Goal: Task Accomplishment & Management: Complete application form

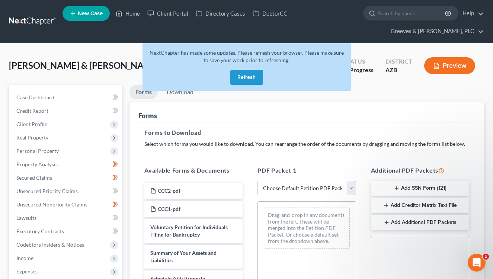
click at [242, 79] on button "Refresh" at bounding box center [246, 77] width 33 height 15
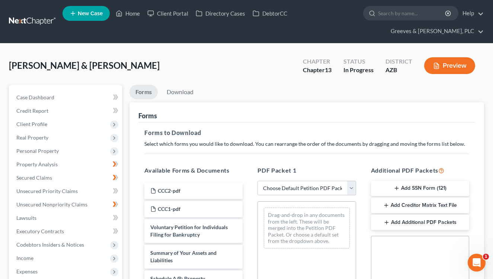
click at [44, 23] on link at bounding box center [33, 21] width 48 height 13
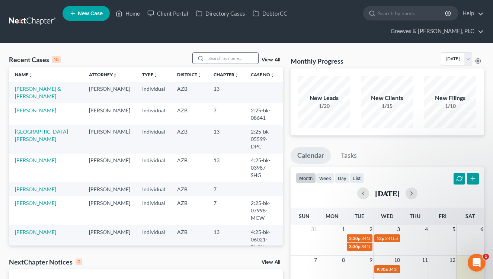
click at [220, 60] on input "search" at bounding box center [232, 58] width 52 height 11
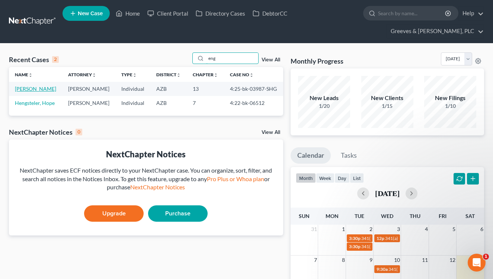
type input "eng"
click at [56, 91] on link "Engelenburg, Walter" at bounding box center [35, 89] width 41 height 6
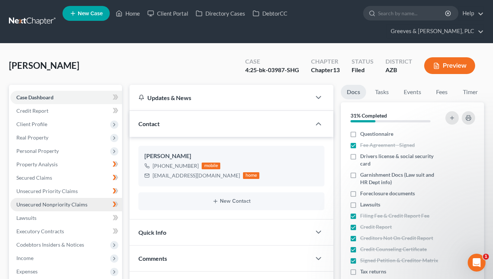
click at [94, 205] on link "Unsecured Nonpriority Claims" at bounding box center [66, 204] width 112 height 13
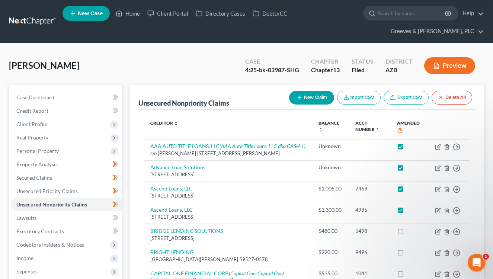
click at [221, 78] on div "Engelenburg, Walter Upgraded Case 4:25-bk-03987-SHG Chapter Chapter 13 Status F…" at bounding box center [246, 68] width 475 height 32
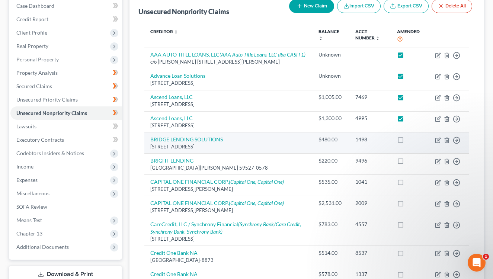
scroll to position [65, 0]
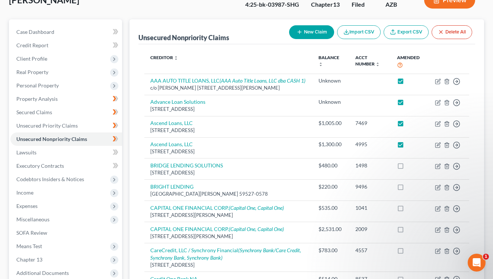
click at [307, 36] on button "New Claim" at bounding box center [311, 32] width 45 height 14
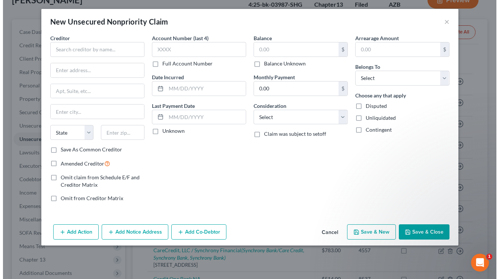
scroll to position [52, 0]
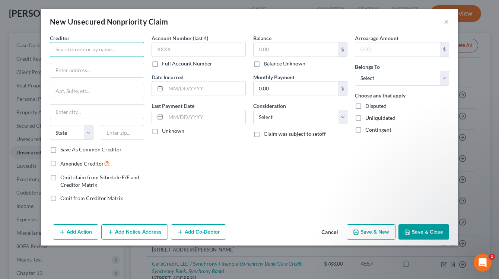
click at [111, 52] on input "text" at bounding box center [97, 49] width 94 height 15
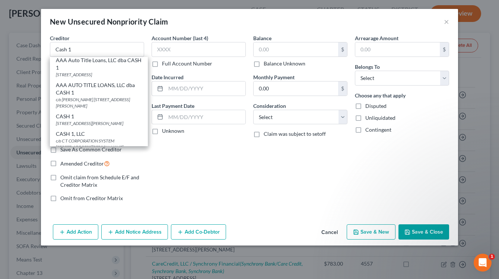
scroll to position [0, 0]
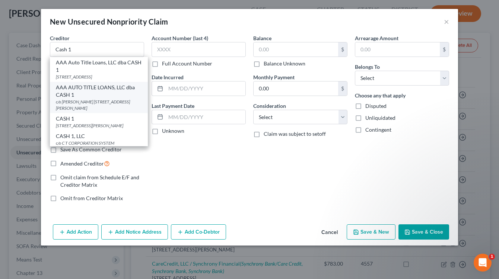
click at [103, 99] on div "AAA AUTO TITLE LOANS, LLC dba CASH 1" at bounding box center [99, 91] width 86 height 15
type input "AAA AUTO TITLE LOANS, LLC dba CASH 1"
type input "c/o MARTY BAKER"
type input "725 E COVEY LN STE 150"
type input "Phoenix"
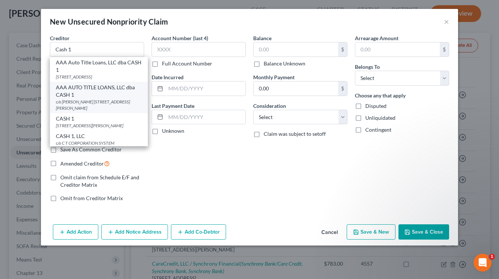
select select "3"
type input "85024-5645"
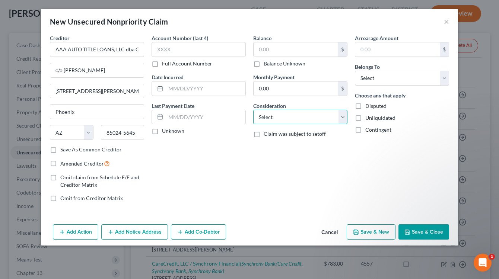
click at [345, 121] on select "Select Cable / Satellite Services Collection Agency Credit Card Debt Debt Couns…" at bounding box center [300, 117] width 94 height 15
click at [362, 13] on div "New Unsecured Nonpriority Claim ×" at bounding box center [249, 21] width 417 height 25
click at [201, 51] on input "text" at bounding box center [198, 49] width 94 height 15
type input "1875"
click at [345, 116] on select "Select Cable / Satellite Services Collection Agency Credit Card Debt Debt Couns…" at bounding box center [300, 117] width 94 height 15
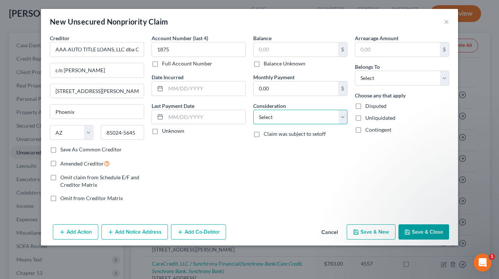
click at [344, 119] on select "Select Cable / Satellite Services Collection Agency Credit Card Debt Debt Couns…" at bounding box center [300, 117] width 94 height 15
select select "10"
click at [253, 110] on select "Select Cable / Satellite Services Collection Agency Credit Card Debt Debt Couns…" at bounding box center [300, 117] width 94 height 15
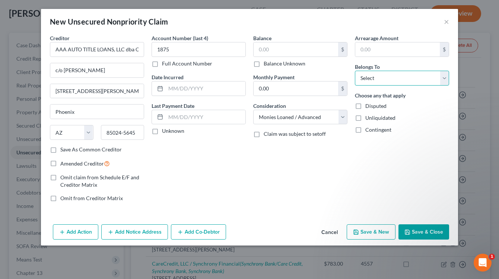
click at [407, 80] on select "Select Debtor 1 Only Debtor 2 Only Debtor 1 And Debtor 2 Only At Least One Of T…" at bounding box center [402, 78] width 94 height 15
select select "0"
click at [355, 71] on select "Select Debtor 1 Only Debtor 2 Only Debtor 1 And Debtor 2 Only At Least One Of T…" at bounding box center [402, 78] width 94 height 15
click at [263, 62] on label "Balance Unknown" at bounding box center [284, 63] width 42 height 7
click at [266, 62] on input "Balance Unknown" at bounding box center [268, 62] width 5 height 5
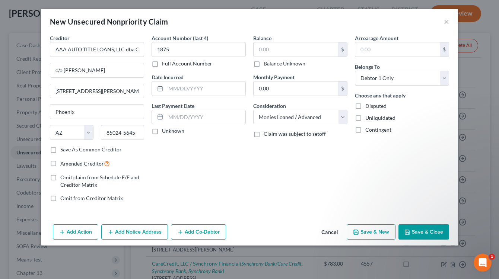
checkbox input "true"
type input "0.00"
click at [147, 236] on button "Add Notice Address" at bounding box center [134, 232] width 67 height 16
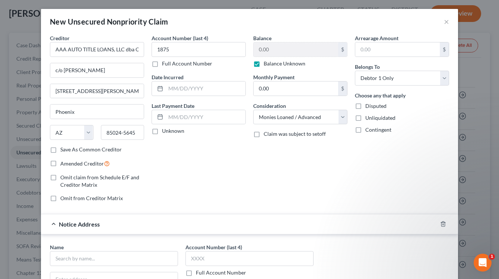
click at [236, 165] on div "Account Number (last 4) 1875 Full Account Number Date Incurred Last Payment Dat…" at bounding box center [199, 121] width 102 height 174
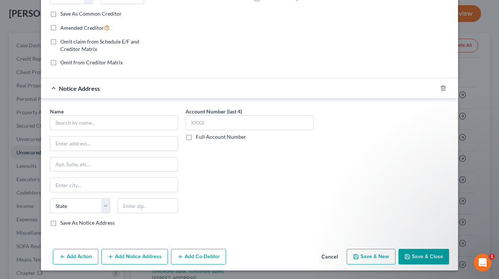
scroll to position [136, 0]
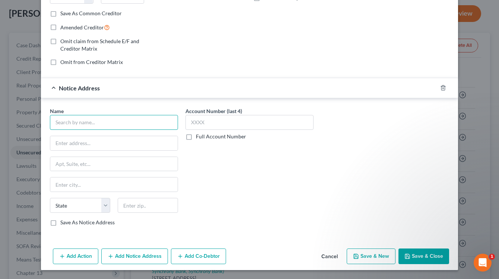
click at [145, 124] on input "text" at bounding box center [114, 122] width 128 height 15
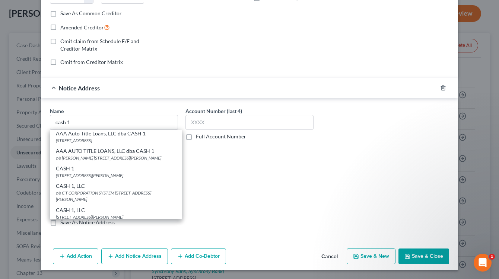
scroll to position [0, 0]
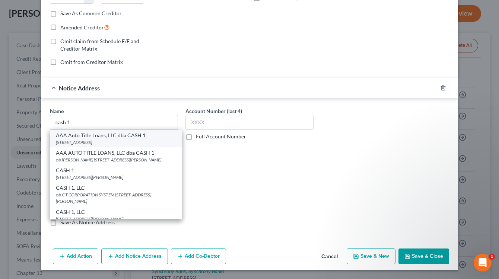
click at [160, 135] on div "AAA Auto Title Loans, LLC dba CASH 1" at bounding box center [116, 135] width 120 height 7
type input "AAA Auto Title Loans, LLC dba CASH 1"
type input "4735 E. SOUTHERN AVE"
type input "Phoenix"
select select "3"
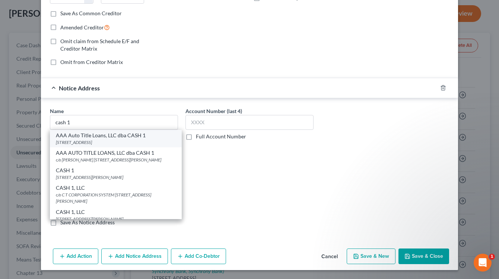
type input "85042-4150"
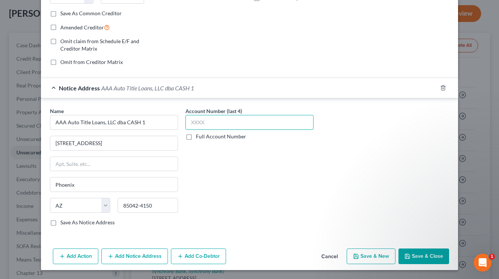
click at [191, 129] on input "text" at bounding box center [249, 122] width 128 height 15
type input "1875"
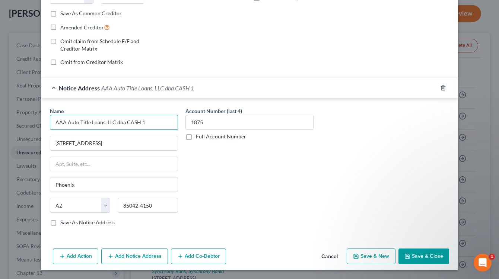
click at [137, 122] on input "AAA Auto Title Loans, LLC dba CASH 1" at bounding box center [114, 122] width 128 height 15
click at [211, 195] on div "Account Number (last 4) 1875 Full Account Number" at bounding box center [249, 169] width 135 height 125
click at [147, 256] on button "Add Notice Address" at bounding box center [134, 257] width 67 height 16
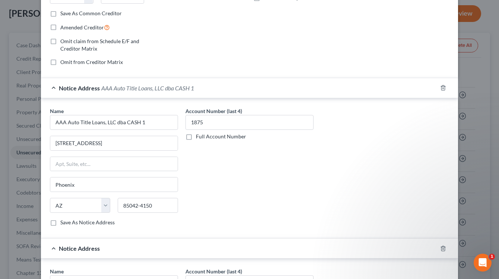
click at [253, 83] on div "Notice Address AAA Auto Title Loans, LLC dba CASH 1" at bounding box center [239, 88] width 396 height 20
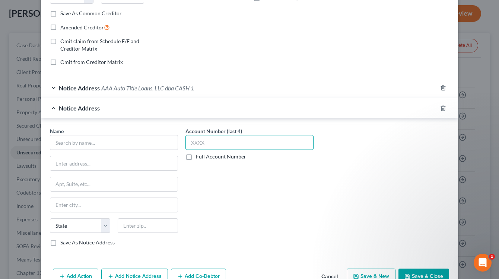
click at [226, 138] on input "text" at bounding box center [249, 142] width 128 height 15
type input "1875"
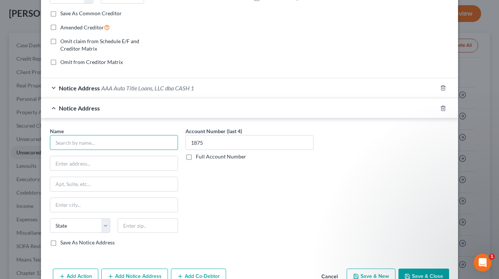
click at [148, 138] on input "text" at bounding box center [114, 142] width 128 height 15
paste input "AAA Auto Title Loans, LLC dba CASH 1"
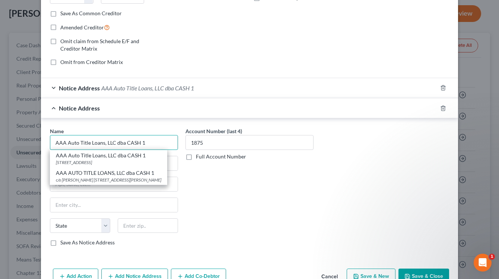
type input "AAA Auto Title Loans, LLC dba CASH 1"
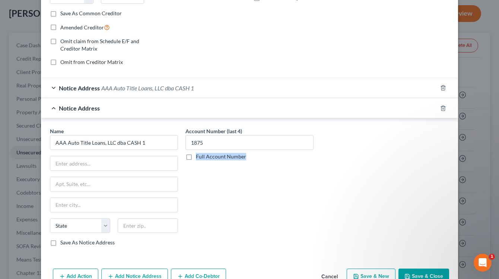
click at [194, 244] on div "Account Number (last 4) 1875 Full Account Number" at bounding box center [249, 189] width 135 height 125
drag, startPoint x: 137, startPoint y: 225, endPoint x: 152, endPoint y: 221, distance: 15.8
click at [139, 224] on input "text" at bounding box center [148, 225] width 60 height 15
type input "85302"
click at [145, 165] on input "text" at bounding box center [113, 163] width 127 height 14
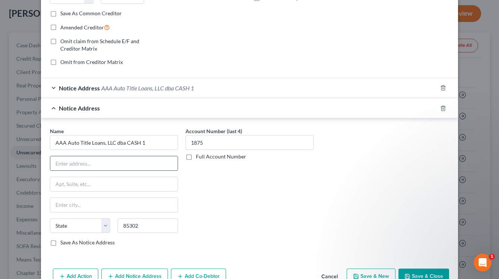
type input "Glendale"
select select "3"
paste input "5106 W Peoria Ave"
type input "5106 W Peoria Ave"
click at [188, 205] on div "Account Number (last 4) 1875 Full Account Number" at bounding box center [249, 189] width 135 height 125
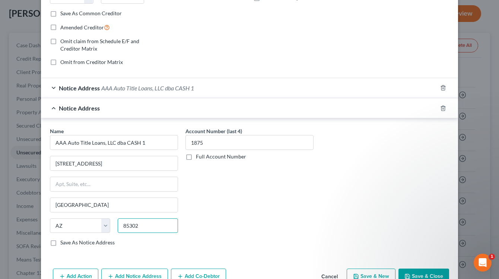
click at [146, 228] on input "85302" at bounding box center [148, 225] width 60 height 15
paste input "-1618"
type input "85302-1618"
click at [60, 239] on label "Save As Notice Address" at bounding box center [87, 242] width 54 height 7
click at [63, 239] on input "Save As Notice Address" at bounding box center [65, 241] width 5 height 5
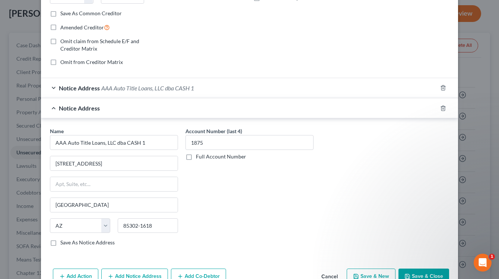
checkbox input "true"
click at [410, 272] on button "Save & Close" at bounding box center [423, 277] width 51 height 16
click at [153, 148] on input "AAA Auto Title Loans, LLC dba CASH 1" at bounding box center [114, 142] width 128 height 15
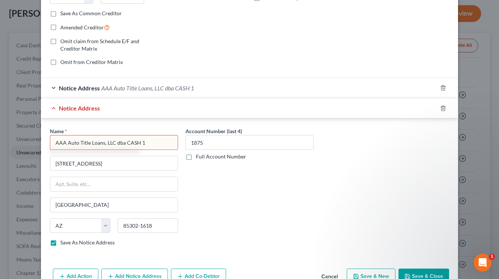
type input "AAA Auto Title Loans, LLC dba CASH 1"
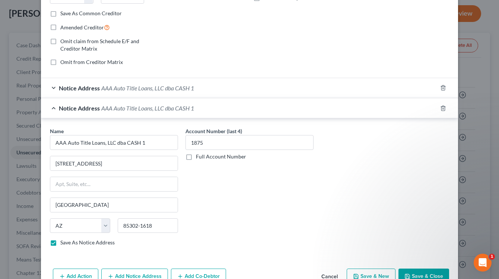
click at [229, 177] on div "Account Number (last 4) 1875 Full Account Number" at bounding box center [249, 189] width 135 height 125
click at [406, 271] on button "Save & Close" at bounding box center [423, 277] width 51 height 16
checkbox input "false"
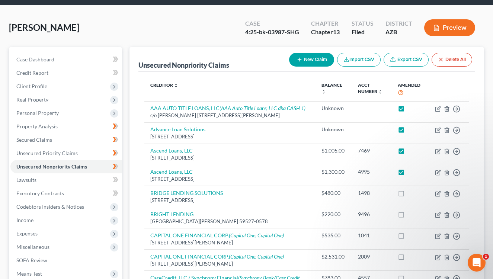
scroll to position [29, 0]
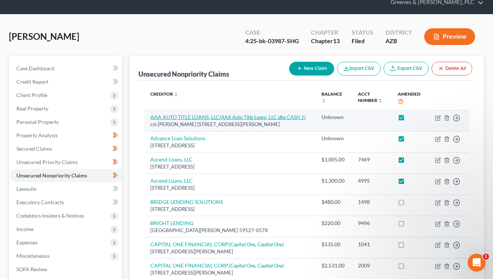
click at [289, 114] on icon "(AAA Auto Title Loans, LLC dba CASH 1)" at bounding box center [263, 117] width 86 height 6
select select "3"
select select "10"
select select "0"
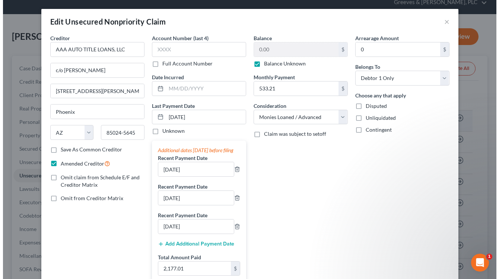
scroll to position [13, 0]
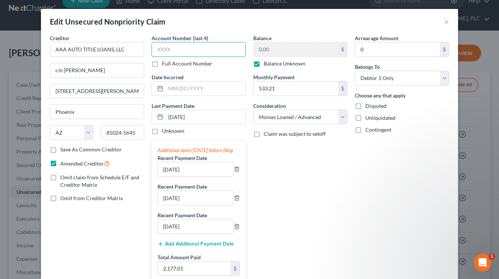
click at [195, 52] on input "text" at bounding box center [198, 49] width 94 height 15
type input "1875"
click at [276, 212] on div "Balance 0.00 $ Balance Unknown Balance Undetermined 0.00 $ Balance Unknown Mont…" at bounding box center [300, 160] width 102 height 253
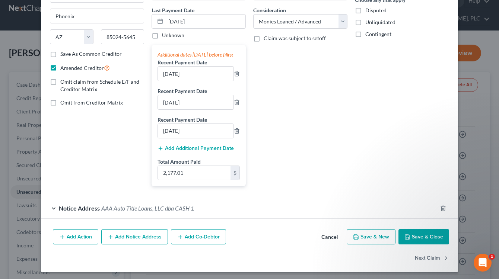
scroll to position [105, 0]
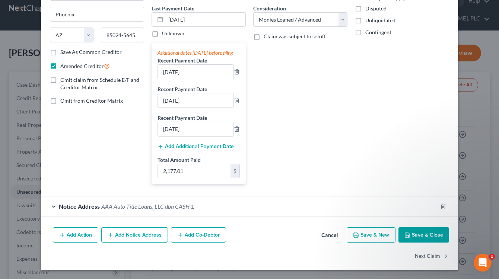
click at [239, 210] on div "Notice Address AAA Auto Title Loans, LLC dba CASH 1" at bounding box center [239, 206] width 396 height 20
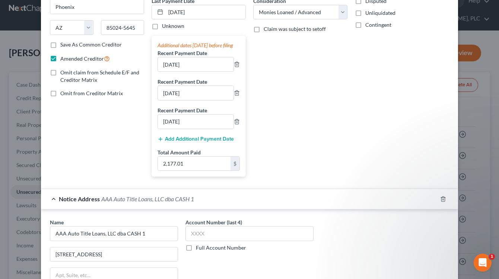
click at [239, 209] on div "Notice Address AAA Auto Title Loans, LLC dba CASH 1" at bounding box center [239, 199] width 396 height 20
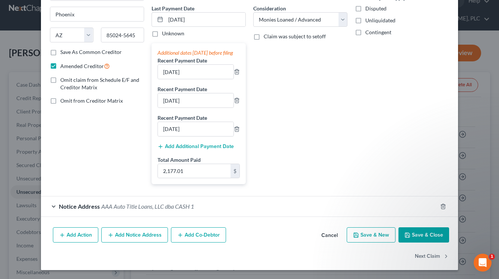
click at [290, 142] on div "Balance 0.00 $ Balance Unknown Balance Undetermined 0.00 $ Balance Unknown Mont…" at bounding box center [300, 63] width 102 height 253
click at [156, 236] on button "Add Notice Address" at bounding box center [134, 235] width 67 height 16
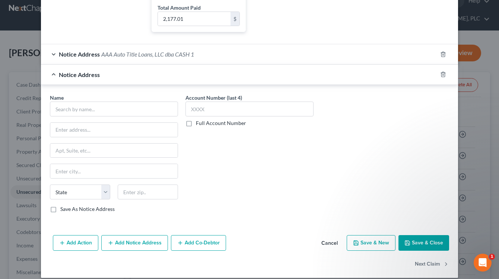
scroll to position [254, 0]
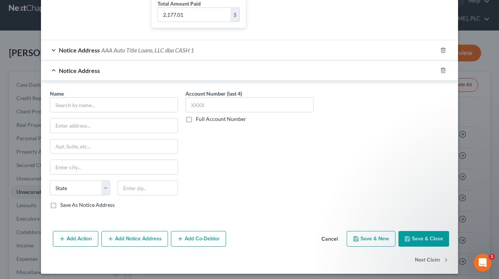
click at [221, 60] on div "Notice Address AAA Auto Title Loans, LLC dba CASH 1" at bounding box center [239, 50] width 396 height 20
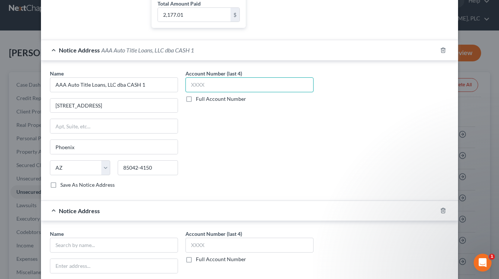
click at [218, 89] on input "text" at bounding box center [249, 84] width 128 height 15
type input "1875"
click at [212, 50] on div "Notice Address AAA Auto Title Loans, LLC dba CASH 1" at bounding box center [239, 50] width 396 height 20
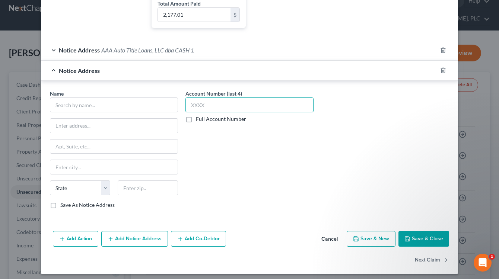
click at [216, 108] on input "text" at bounding box center [249, 104] width 128 height 15
type input "1875"
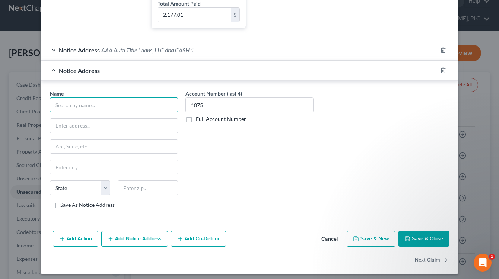
click at [137, 112] on input "text" at bounding box center [114, 104] width 128 height 15
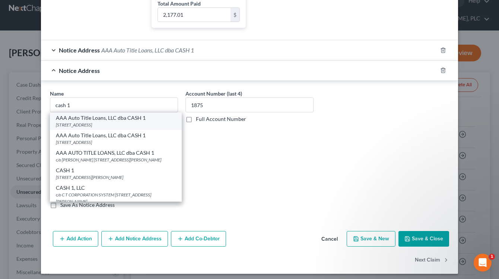
click at [154, 122] on div "AAA Auto Title Loans, LLC dba CASH 1" at bounding box center [116, 117] width 120 height 7
type input "AAA Auto Title Loans, LLC dba CASH 1"
type input "5106 W Peoria Ave"
type input "Glendale"
select select "3"
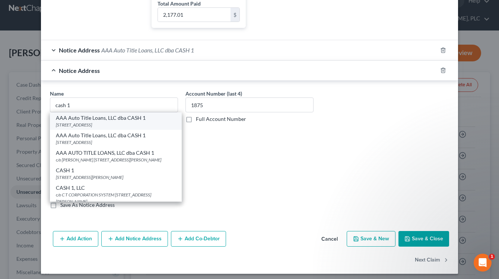
type input "85302-1618"
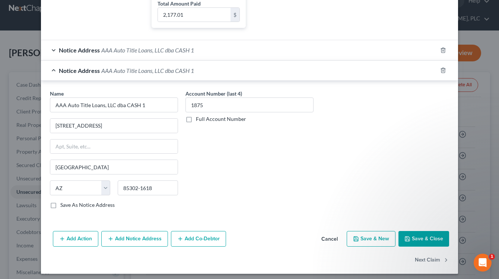
click at [223, 80] on div "Notice Address AAA Auto Title Loans, LLC dba CASH 1" at bounding box center [239, 71] width 396 height 20
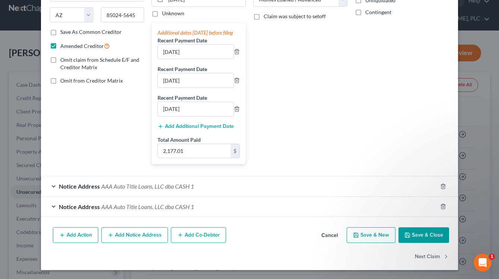
scroll to position [125, 0]
click at [151, 231] on button "Add Notice Address" at bounding box center [134, 235] width 67 height 16
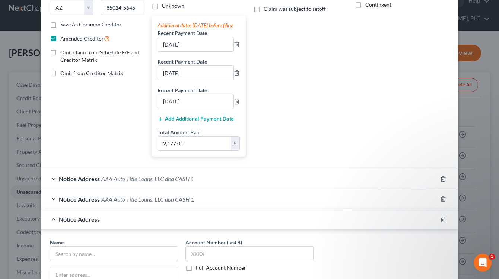
scroll to position [285, 0]
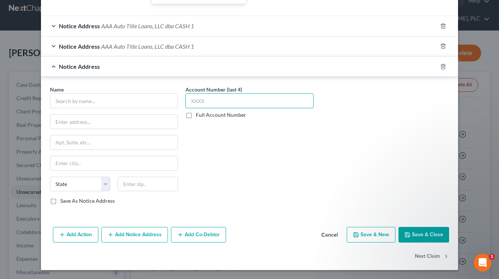
click at [221, 100] on input "text" at bounding box center [249, 100] width 128 height 15
type input "1875"
click at [116, 102] on input "text" at bounding box center [114, 100] width 128 height 15
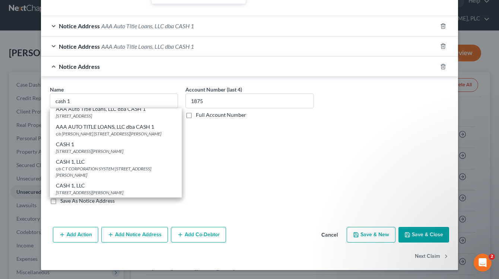
scroll to position [29, 0]
click at [153, 173] on div "c/o C T CORPORATION SYSTEM 701 S CARSON ST STE 200, Carson City, NV 89701-5239" at bounding box center [116, 172] width 120 height 13
type input "CASH 1, LLC"
type input "c/o C T CORPORATION SYSTEM"
type input "701 S CARSON ST STE 200"
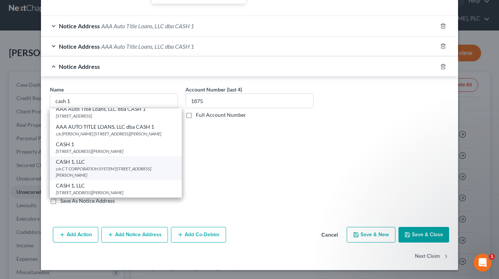
type input "Carson City"
select select "31"
type input "89701-5239"
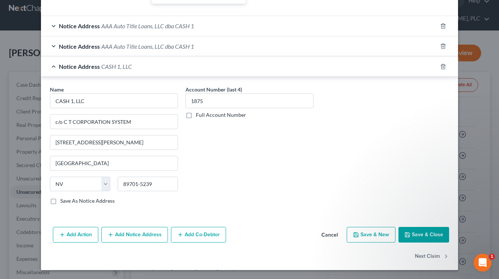
click at [407, 232] on icon "button" at bounding box center [407, 235] width 6 height 6
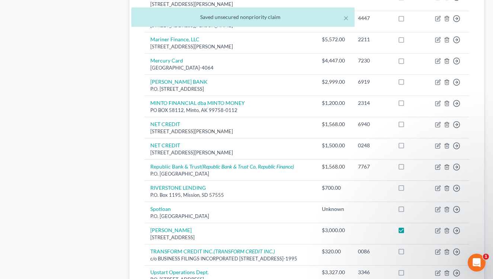
scroll to position [660, 0]
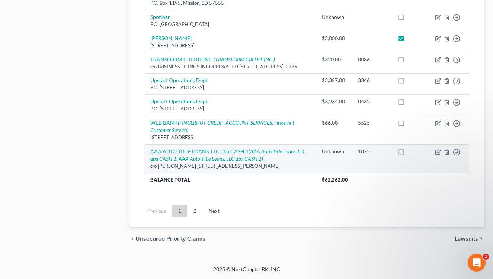
click at [266, 154] on icon "(AAA Auto Title Loans, LLC dba CASH 1, AAA Auto Title Loans, LLC dba CASH 1)" at bounding box center [228, 155] width 156 height 14
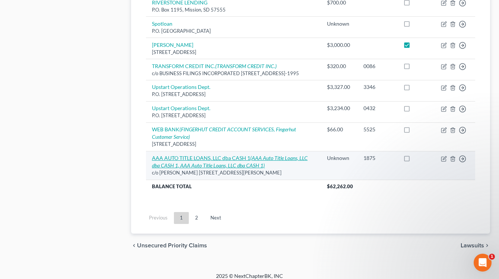
select select "3"
select select "10"
select select "0"
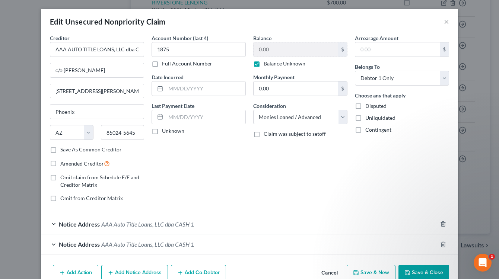
click at [268, 191] on div "Balance 0.00 $ Balance Unknown Balance Undetermined 0.00 $ Balance Unknown Mont…" at bounding box center [300, 121] width 102 height 174
click at [263, 220] on div "Notice Address AAA Auto Title Loans, LLC dba CASH 1" at bounding box center [239, 224] width 396 height 20
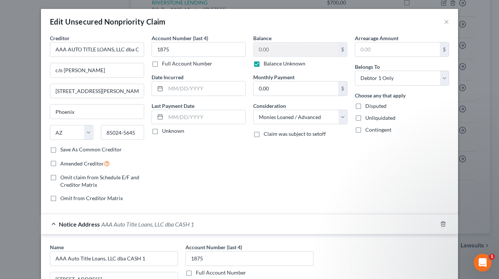
click at [263, 220] on div "Notice Address AAA Auto Title Loans, LLC dba CASH 1" at bounding box center [239, 224] width 396 height 20
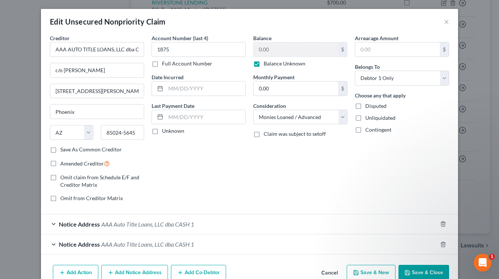
click at [257, 197] on div "Balance 0.00 $ Balance Unknown Balance Undetermined 0.00 $ Balance Unknown Mont…" at bounding box center [300, 121] width 102 height 174
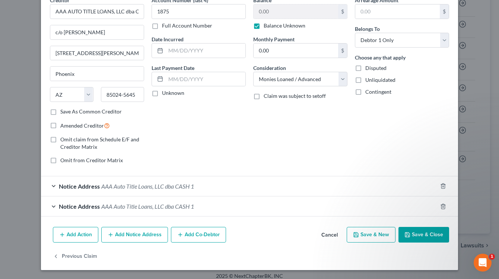
click at [245, 210] on div "Notice Address AAA Auto Title Loans, LLC dba CASH 1" at bounding box center [239, 206] width 396 height 20
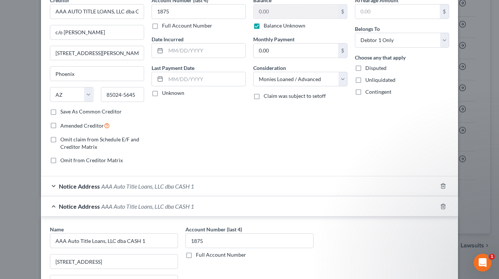
click at [244, 209] on div "Notice Address AAA Auto Title Loans, LLC dba CASH 1" at bounding box center [239, 206] width 396 height 20
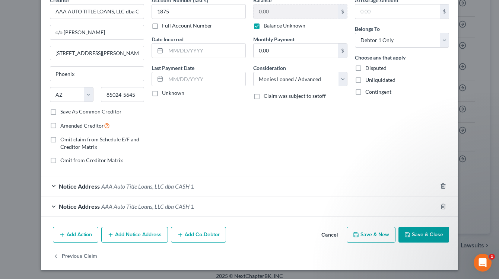
click at [249, 137] on div "Balance 0.00 $ Balance Unknown Balance Undetermined 0.00 $ Balance Unknown Mont…" at bounding box center [300, 83] width 102 height 174
click at [409, 230] on button "Save & Close" at bounding box center [423, 235] width 51 height 16
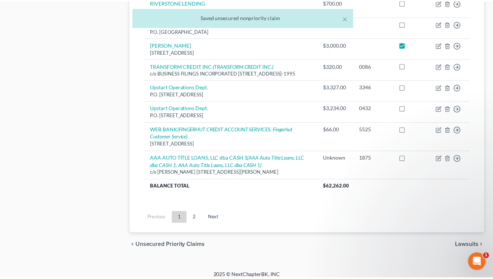
scroll to position [660, 0]
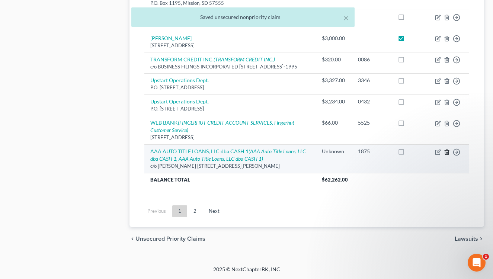
click at [445, 154] on icon "button" at bounding box center [446, 152] width 3 height 5
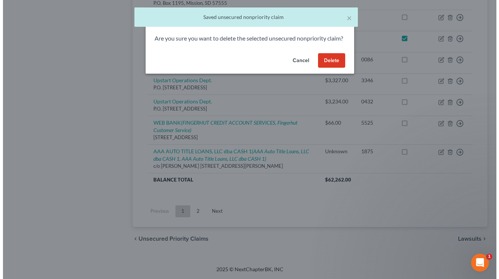
scroll to position [646, 0]
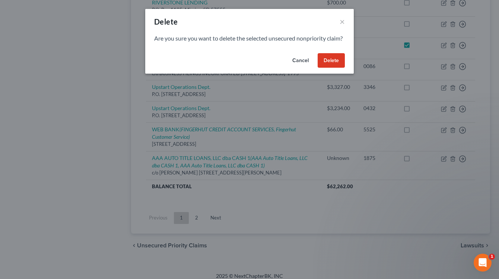
click at [323, 68] on button "Delete" at bounding box center [330, 60] width 27 height 15
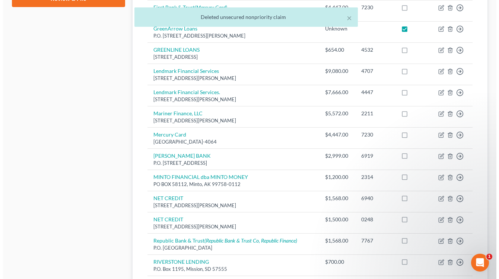
scroll to position [0, 0]
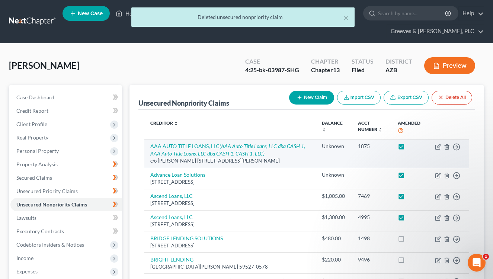
click at [240, 142] on td "AAA AUTO TITLE LOANS, LLC (AAA Auto Title Loans, LLC dba CASH 1, AAA Auto Title…" at bounding box center [229, 153] width 171 height 29
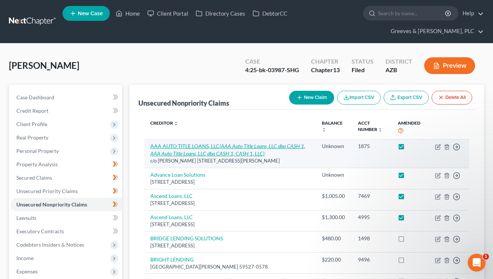
click at [240, 143] on icon "(AAA Auto Title Loans, LLC dba CASH 1, AAA Auto Title Loans, LLC dba CASH 1, CA…" at bounding box center [227, 150] width 155 height 14
select select "3"
select select "10"
select select "0"
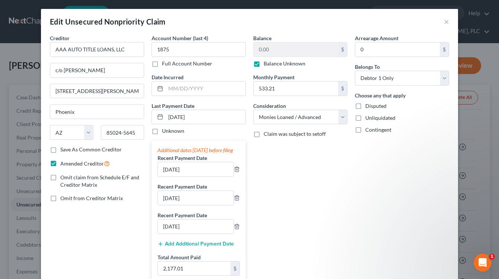
click at [301, 201] on div "Balance 0.00 $ Balance Unknown Balance Undetermined 0.00 $ Balance Unknown Mont…" at bounding box center [300, 160] width 102 height 253
click at [444, 24] on button "×" at bounding box center [446, 21] width 5 height 9
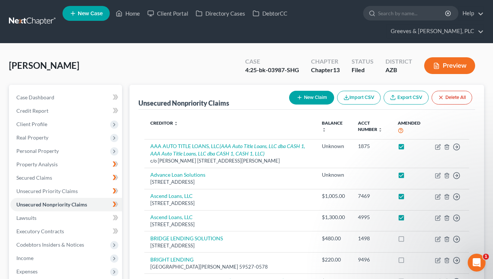
click at [277, 53] on div "Case 4:25-bk-03987-SHG Chapter Chapter 13 Status Filed District AZB Preview" at bounding box center [360, 65] width 248 height 26
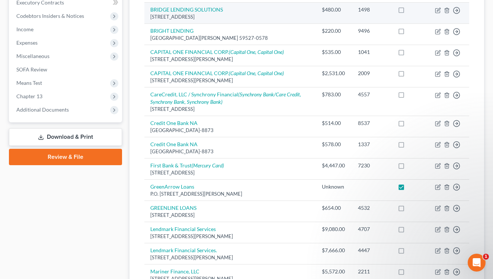
scroll to position [244, 0]
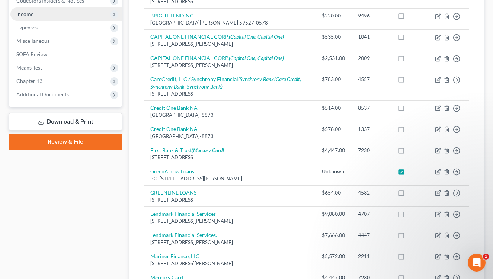
click at [67, 19] on span "Income" at bounding box center [66, 13] width 112 height 13
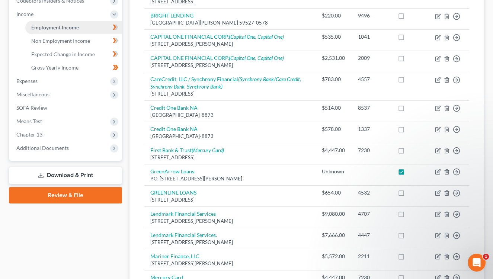
click at [69, 24] on span "Employment Income" at bounding box center [55, 27] width 48 height 6
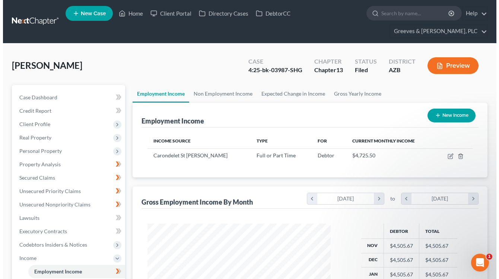
scroll to position [134, 198]
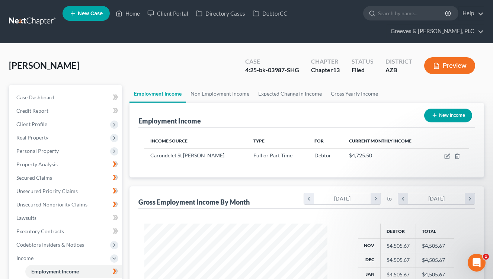
click at [439, 114] on button "New Income" at bounding box center [448, 116] width 48 height 14
select select "0"
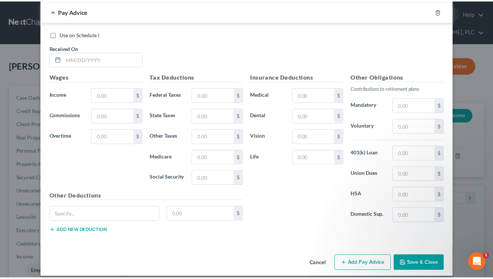
scroll to position [256, 0]
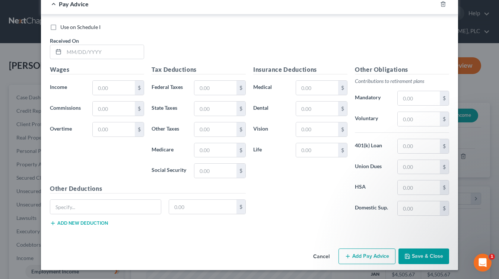
click at [367, 249] on button "Add Pay Advice" at bounding box center [366, 257] width 57 height 16
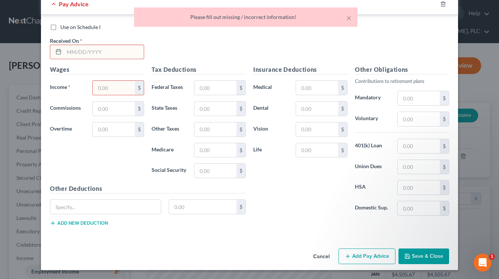
click at [317, 256] on button "Cancel" at bounding box center [321, 256] width 28 height 15
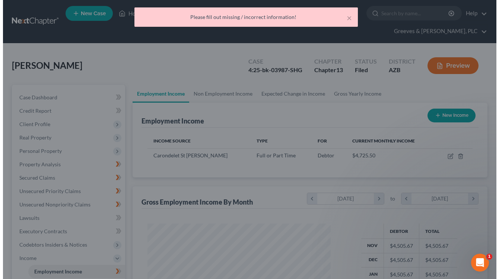
scroll to position [372000, 371935]
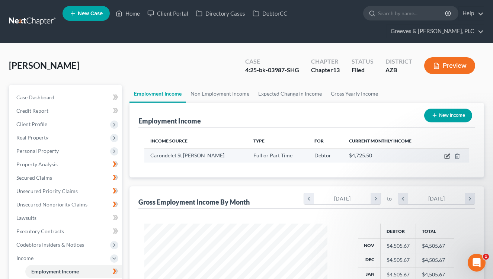
click at [448, 157] on icon "button" at bounding box center [447, 156] width 6 height 6
select select "0"
select select "3"
select select "2"
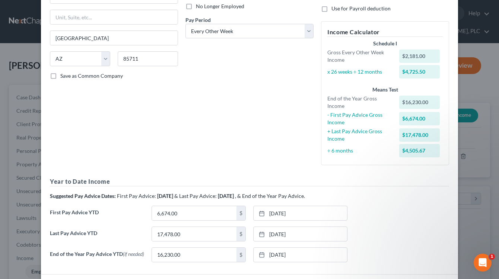
scroll to position [160, 0]
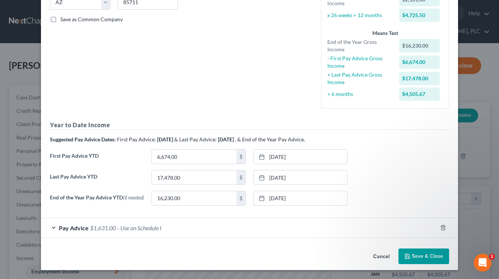
click at [305, 229] on div "Pay Advice $1,631.00 - Use on Schedule I" at bounding box center [239, 228] width 396 height 20
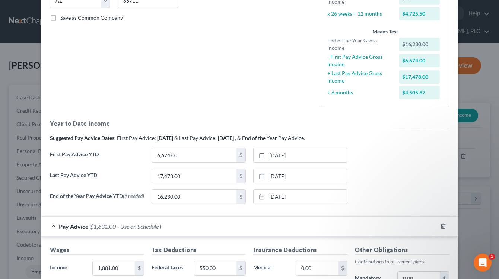
click at [379, 132] on div "Year to Date Income Suggested Pay Advice Dates: First Pay Advice: November 2024…" at bounding box center [249, 164] width 399 height 91
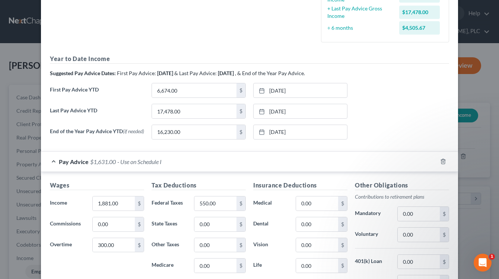
scroll to position [244, 0]
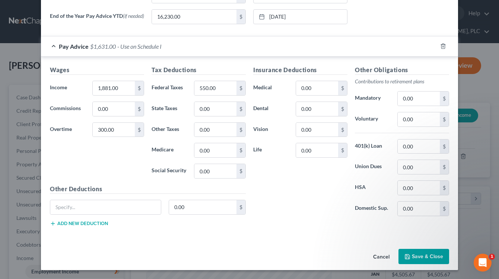
click at [241, 45] on div "Pay Advice $1,631.00 - Use on Schedule I" at bounding box center [239, 46] width 396 height 20
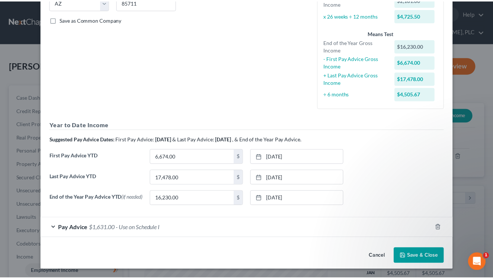
scroll to position [0, 0]
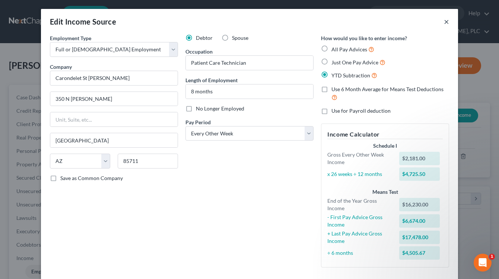
click at [444, 23] on button "×" at bounding box center [446, 21] width 5 height 9
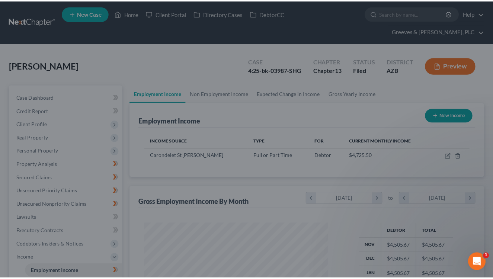
scroll to position [372000, 371935]
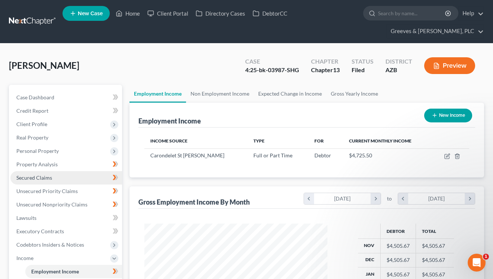
click at [85, 180] on link "Secured Claims" at bounding box center [66, 177] width 112 height 13
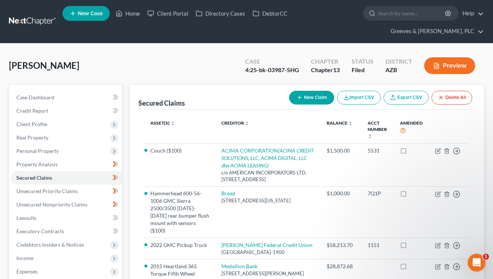
click at [234, 63] on div "Engelenburg, Walter Upgraded Case 4:25-bk-03987-SHG Chapter Chapter 13 Status F…" at bounding box center [246, 68] width 475 height 32
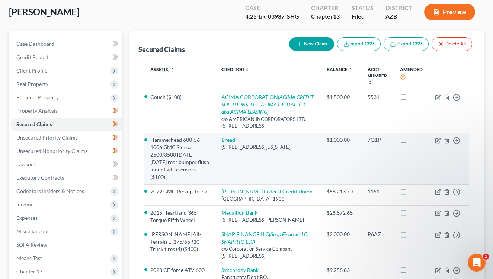
scroll to position [53, 0]
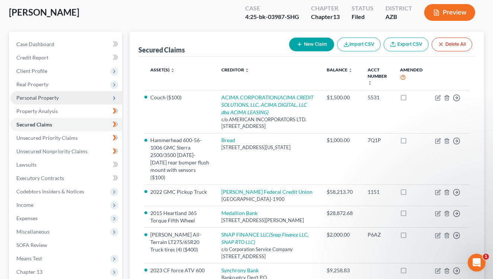
click at [82, 101] on span "Personal Property" at bounding box center [66, 97] width 112 height 13
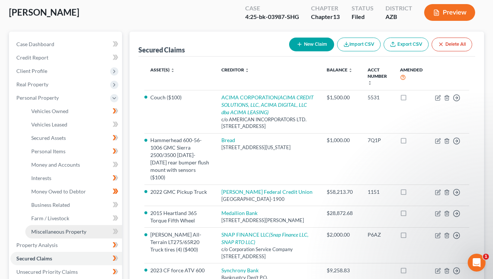
click at [82, 231] on span "Miscellaneous Property" at bounding box center [58, 231] width 55 height 6
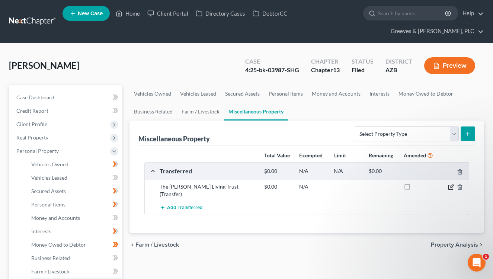
click at [450, 187] on icon "button" at bounding box center [451, 187] width 6 height 6
select select "Within 10 Years"
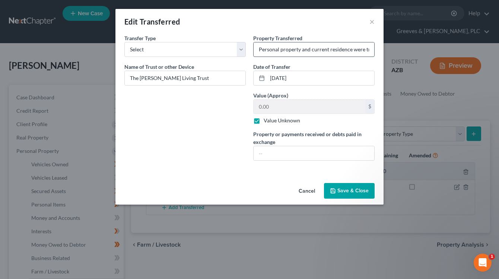
click at [317, 50] on input "Personal property and current residence were transferred into the Trust on or a…" at bounding box center [313, 49] width 121 height 14
click at [350, 186] on button "Save & Close" at bounding box center [349, 191] width 51 height 16
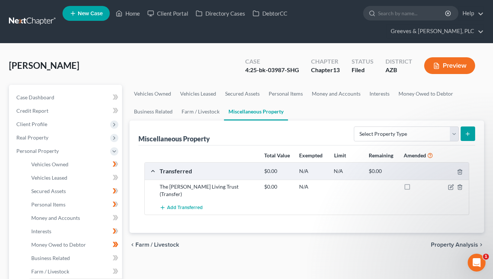
click at [349, 112] on ul "Vehicles Owned Vehicles Leased Secured Assets Personal Items Money and Accounts…" at bounding box center [307, 103] width 355 height 36
drag, startPoint x: 449, startPoint y: 188, endPoint x: 380, endPoint y: 182, distance: 69.1
click at [445, 187] on div at bounding box center [452, 186] width 35 height 7
click at [450, 187] on icon "button" at bounding box center [451, 187] width 6 height 6
select select "Within 10 Years"
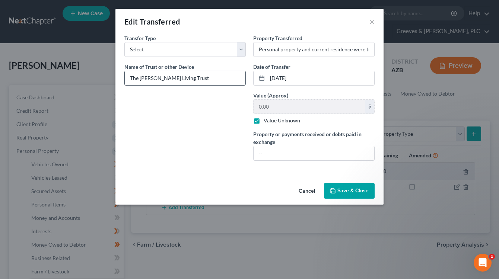
click at [225, 77] on input "The Walter O. Engelenburg Living Trust" at bounding box center [185, 78] width 121 height 14
click at [232, 75] on input "The Walter O. Engelenburg Living Trust (Trust was revoked 4/30/225)" at bounding box center [185, 78] width 121 height 14
type input "The Walter O. Engelenburg Living Trust (Trust was revoked 4/30/2025)"
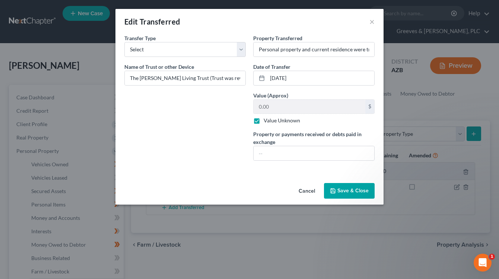
click at [343, 192] on button "Save & Close" at bounding box center [349, 191] width 51 height 16
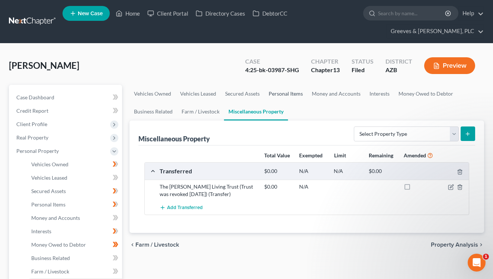
click at [287, 92] on link "Personal Items" at bounding box center [285, 94] width 43 height 18
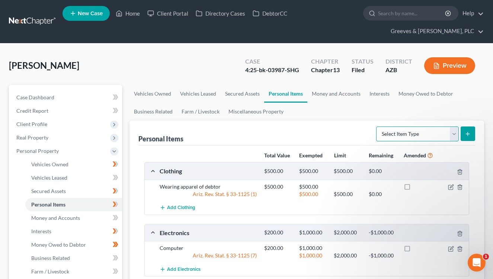
click at [454, 131] on select "Select Item Type Clothing Collectibles Of Value Electronics Firearms Household …" at bounding box center [417, 134] width 83 height 15
click at [250, 118] on link "Miscellaneous Property" at bounding box center [256, 112] width 64 height 18
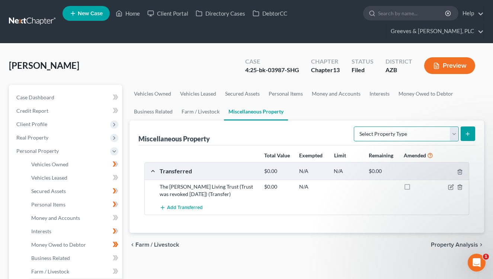
click at [455, 138] on select "Select Property Type Assigned for Creditor Benefit Within 1 Year Holding for An…" at bounding box center [406, 134] width 105 height 15
select select "not_yet_listed"
click at [354, 127] on select "Select Property Type Assigned for Creditor Benefit Within 1 Year Holding for An…" at bounding box center [406, 134] width 105 height 15
click at [466, 136] on icon "submit" at bounding box center [468, 134] width 6 height 6
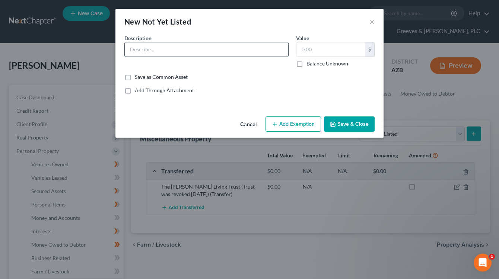
click at [214, 46] on input "text" at bounding box center [206, 49] width 163 height 14
type input "Mig Welder ($300)"
click at [323, 54] on input "text" at bounding box center [330, 49] width 69 height 14
type input "300"
click at [333, 118] on button "Save & Close" at bounding box center [349, 124] width 51 height 16
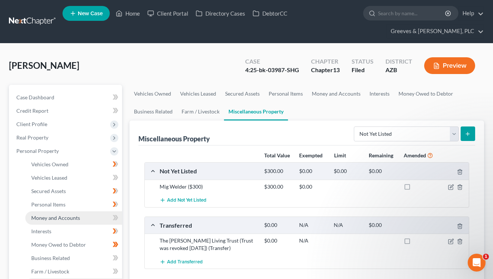
click at [96, 212] on link "Money and Accounts" at bounding box center [73, 217] width 97 height 13
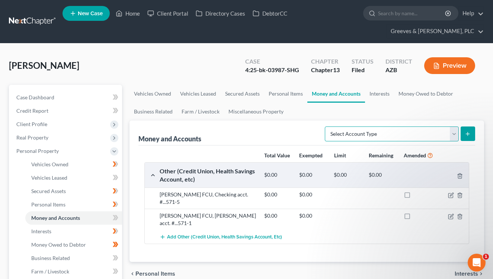
click at [453, 138] on select "Select Account Type Brokerage Cash on Hand Certificates of Deposit Checking Acc…" at bounding box center [392, 134] width 134 height 15
select select "cash_on_hand"
click at [326, 127] on select "Select Account Type Brokerage Cash on Hand Certificates of Deposit Checking Acc…" at bounding box center [392, 134] width 134 height 15
click at [470, 138] on button "submit" at bounding box center [468, 134] width 15 height 15
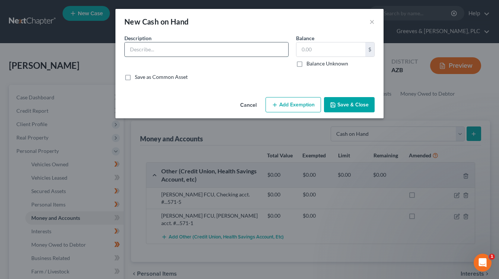
click at [253, 54] on input "text" at bounding box center [206, 49] width 163 height 14
type input "Cash"
click at [307, 50] on input "text" at bounding box center [330, 49] width 69 height 14
type input "100"
click at [338, 105] on button "Save & Close" at bounding box center [349, 105] width 51 height 16
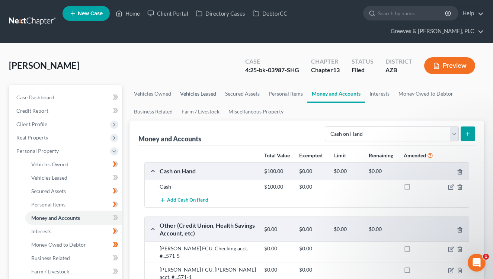
click at [208, 92] on link "Vehicles Leased" at bounding box center [198, 94] width 45 height 18
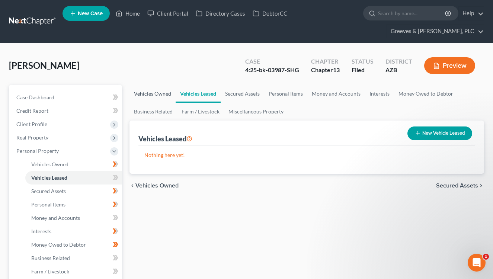
click at [167, 92] on link "Vehicles Owned" at bounding box center [153, 94] width 46 height 18
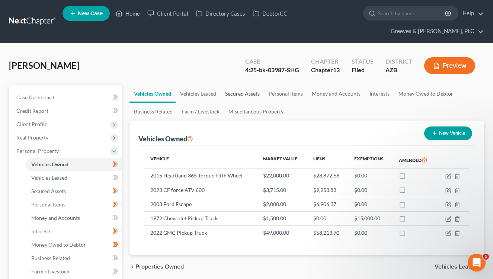
click at [234, 96] on link "Secured Assets" at bounding box center [243, 94] width 44 height 18
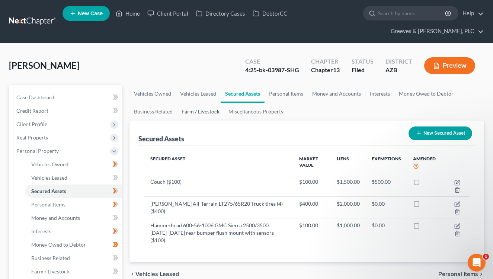
click at [199, 108] on link "Farm / Livestock" at bounding box center [200, 112] width 47 height 18
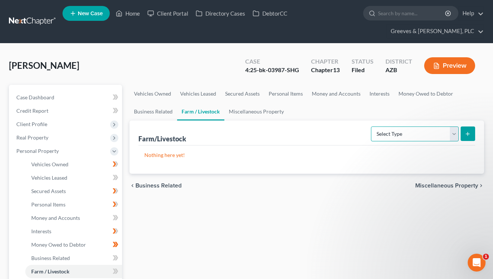
click at [452, 135] on select "Select Type Animals & Livestock Crops: Growing or Harvested Farming Equipment F…" at bounding box center [415, 134] width 88 height 15
select select "animals"
click at [372, 127] on select "Select Type Animals & Livestock Crops: Growing or Harvested Farming Equipment F…" at bounding box center [415, 134] width 88 height 15
click at [469, 132] on icon "submit" at bounding box center [468, 134] width 6 height 6
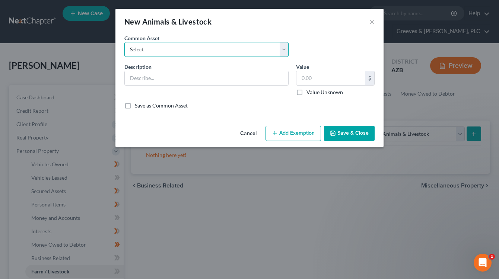
click at [282, 52] on select "Select Dog" at bounding box center [206, 49] width 164 height 15
drag, startPoint x: 268, startPoint y: 100, endPoint x: 254, endPoint y: 79, distance: 25.2
click at [263, 96] on div "Description * Value Current Value $ Value Unknown Balance Undetermined $ Value …" at bounding box center [250, 82] width 258 height 39
click at [254, 79] on input "text" at bounding box center [206, 78] width 163 height 14
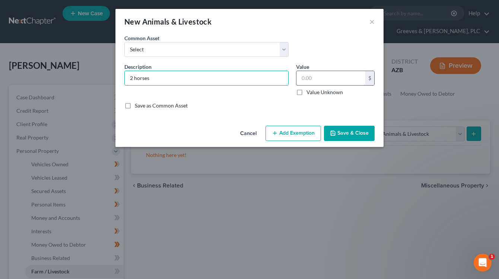
type input "2 horses"
click at [303, 78] on input "text" at bounding box center [330, 78] width 69 height 14
type input "200"
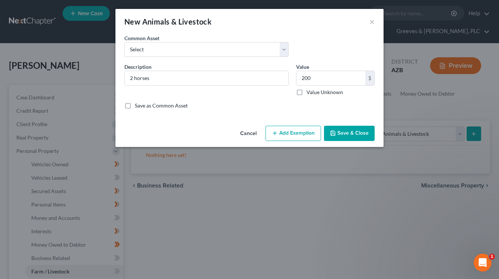
click at [289, 131] on button "Add Exemption" at bounding box center [292, 134] width 55 height 16
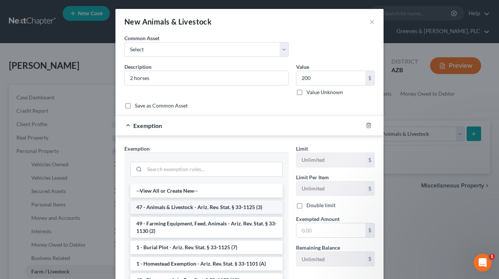
click at [247, 208] on li "47 - Animals & Livestock - Ariz. Rev. Stat. § 33-1125 (3)" at bounding box center [206, 207] width 152 height 13
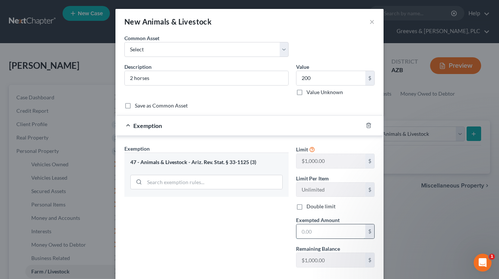
click at [305, 227] on input "text" at bounding box center [330, 231] width 69 height 14
type input "1,000"
click at [263, 246] on div "Exemption Set must be selected for CA. Exemption * 47 - Animals & Livestock - A…" at bounding box center [207, 209] width 172 height 129
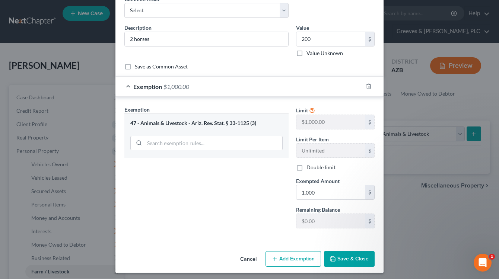
scroll to position [42, 0]
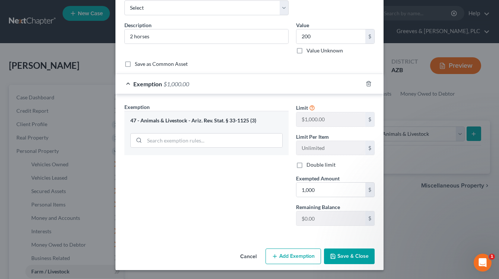
click at [346, 252] on button "Save & Close" at bounding box center [349, 257] width 51 height 16
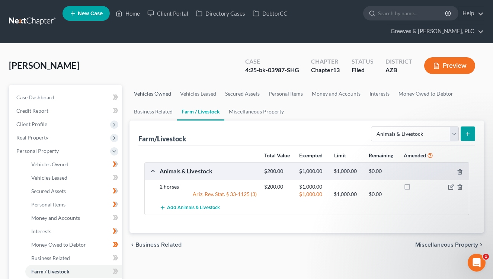
click at [167, 97] on link "Vehicles Owned" at bounding box center [153, 94] width 46 height 18
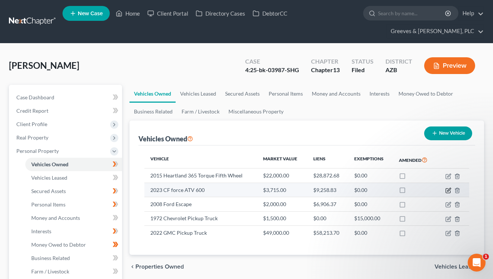
click at [447, 191] on icon "button" at bounding box center [448, 191] width 6 height 6
select select "6"
select select "3"
select select "0"
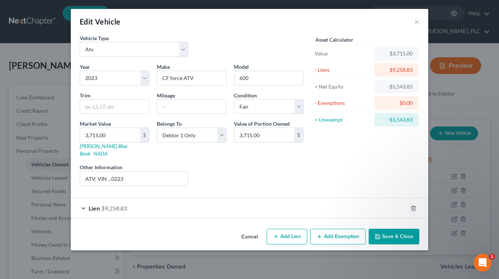
click at [413, 20] on div "Edit Vehicle ×" at bounding box center [249, 21] width 357 height 25
click at [415, 19] on button "×" at bounding box center [416, 21] width 5 height 9
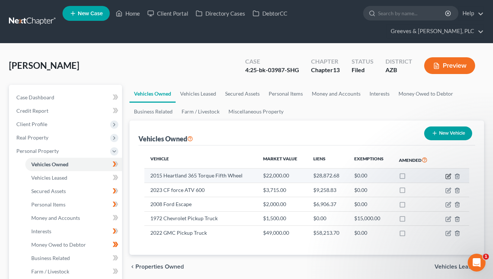
click at [447, 177] on icon "button" at bounding box center [448, 176] width 6 height 6
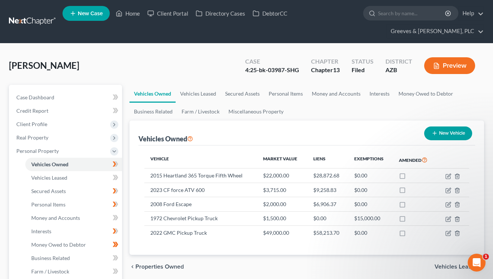
select select "2"
select select "11"
select select "2"
select select "0"
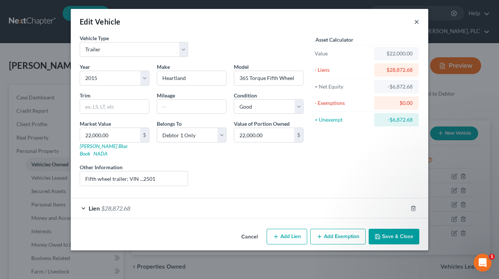
click at [415, 23] on button "×" at bounding box center [416, 21] width 5 height 9
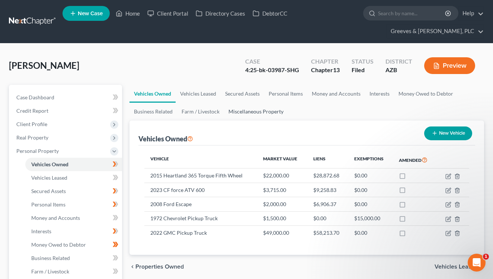
click at [250, 111] on link "Miscellaneous Property" at bounding box center [256, 112] width 64 height 18
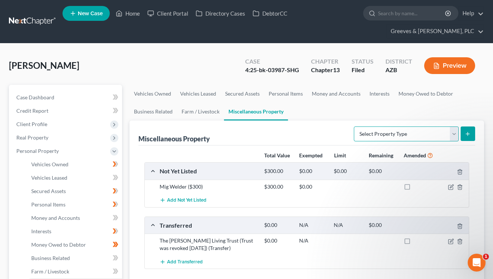
click at [454, 137] on select "Select Property Type Assigned for Creditor Benefit Within 1 Year Holding for An…" at bounding box center [406, 134] width 105 height 15
select select "not_yet_listed"
click at [354, 127] on select "Select Property Type Assigned for Creditor Benefit Within 1 Year Holding for An…" at bounding box center [406, 134] width 105 height 15
click at [467, 137] on button "submit" at bounding box center [468, 134] width 15 height 15
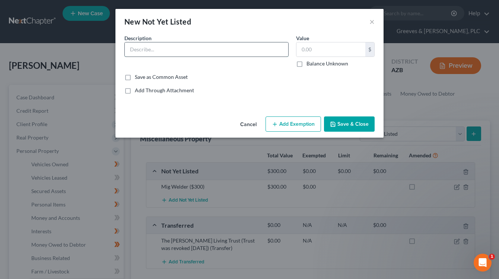
click at [214, 52] on input "text" at bounding box center [206, 49] width 163 height 14
type input "Trailer"
click at [305, 48] on input "text" at bounding box center [330, 49] width 69 height 14
type input "2,000"
click at [340, 122] on button "Save & Close" at bounding box center [349, 124] width 51 height 16
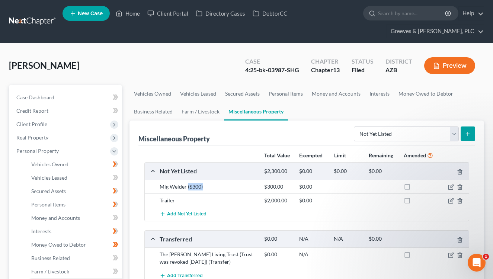
drag, startPoint x: 188, startPoint y: 189, endPoint x: 204, endPoint y: 186, distance: 16.9
click at [204, 186] on div "Mig Welder ($300)" at bounding box center [208, 186] width 105 height 7
copy div "($300)"
click at [448, 199] on icon "button" at bounding box center [451, 201] width 6 height 6
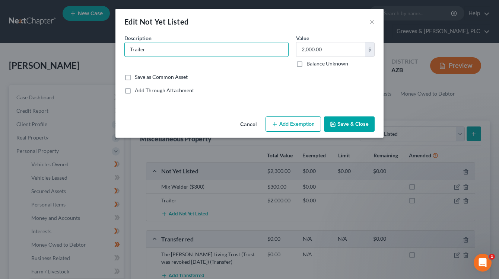
drag, startPoint x: 253, startPoint y: 55, endPoint x: 242, endPoint y: 83, distance: 30.1
click at [246, 60] on div "Description * Trailer" at bounding box center [207, 50] width 172 height 33
paste input "($300)"
type input "Trailer ($2,000)"
click at [332, 121] on icon "button" at bounding box center [333, 124] width 6 height 6
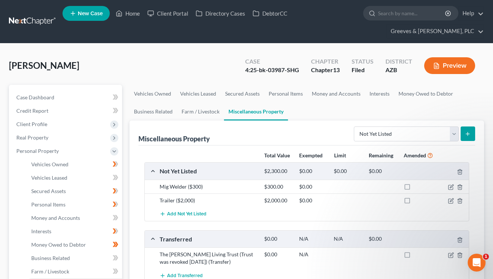
click at [297, 246] on div "Transferred $0.00 N/A N/A $0.00" at bounding box center [305, 239] width 321 height 17
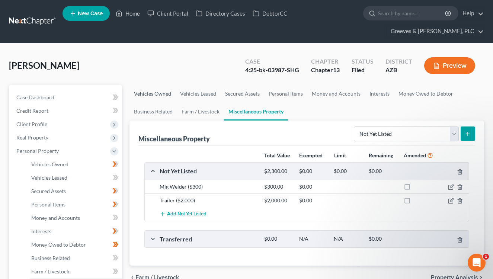
click at [158, 96] on link "Vehicles Owned" at bounding box center [153, 94] width 46 height 18
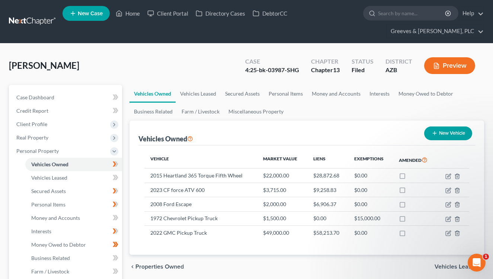
click at [438, 135] on button "New Vehicle" at bounding box center [448, 134] width 48 height 14
select select "0"
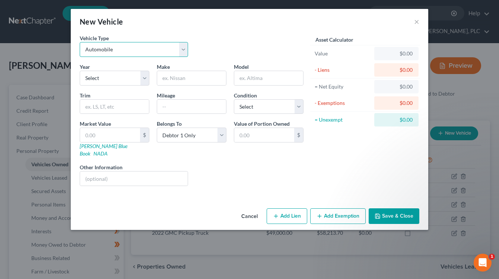
click at [181, 56] on select "Select Automobile Truck Trailer Watercraft Aircraft Motor Home Atv Other Vehicle" at bounding box center [134, 49] width 108 height 15
select select "3"
click at [80, 42] on select "Select Automobile Truck Trailer Watercraft Aircraft Motor Home Atv Other Vehicle" at bounding box center [134, 49] width 108 height 15
click at [300, 112] on select "Select Excellent Very Good Good Fair Poor" at bounding box center [269, 106] width 70 height 15
select select "2"
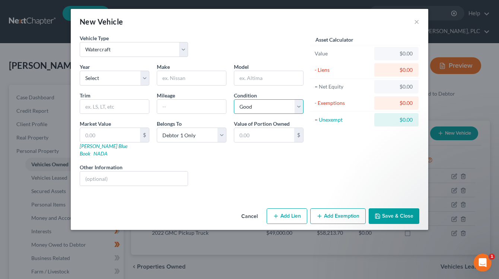
click at [234, 99] on select "Select Excellent Very Good Good Fair Poor" at bounding box center [269, 106] width 70 height 15
click at [121, 138] on input "text" at bounding box center [110, 135] width 60 height 14
type input "1"
type input "1.00"
type input "12"
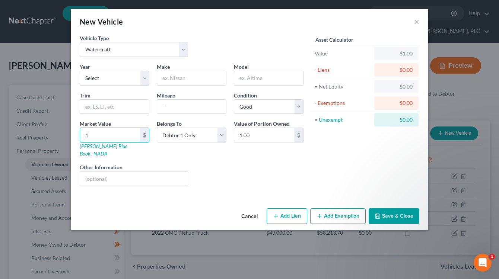
type input "12.00"
type input "120"
type input "120.00"
type input "1200"
type input "1,200.00"
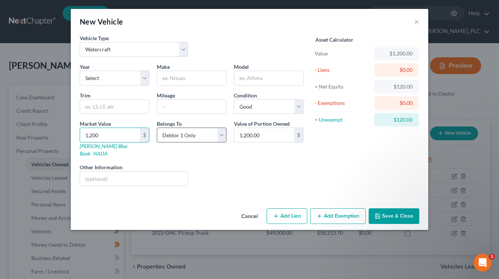
type input "1,200"
click at [221, 138] on select "Select Debtor 1 Only Debtor 2 Only Debtor 1 And Debtor 2 Only At Least One Of T…" at bounding box center [192, 135] width 70 height 15
select select "3"
click at [157, 128] on select "Select Debtor 1 Only Debtor 2 Only Debtor 1 And Debtor 2 Only At Least One Of T…" at bounding box center [192, 135] width 70 height 15
click at [245, 139] on input "1,200.00" at bounding box center [264, 135] width 60 height 14
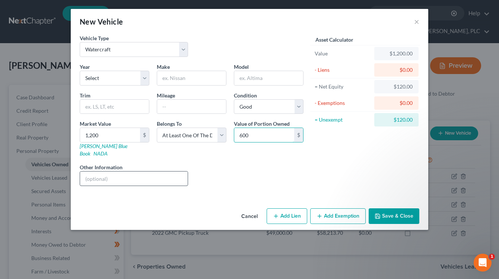
type input "600"
click at [146, 172] on input "text" at bounding box center [134, 179] width 108 height 14
click at [172, 172] on input "text" at bounding box center [134, 179] width 108 height 14
paste input "14’ aluminum boat"
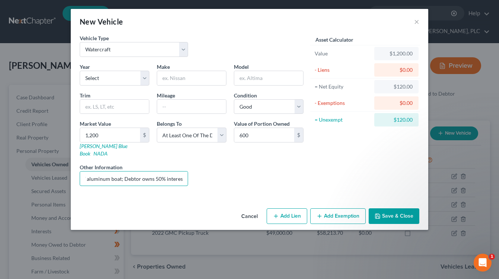
type input "14’ aluminum boat; Debtor owns 50% interest"
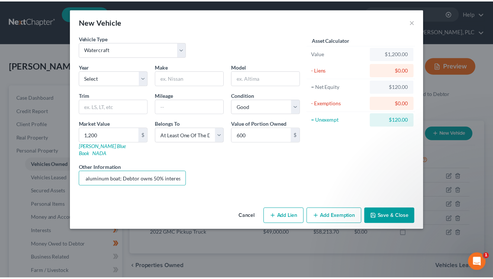
scroll to position [0, 0]
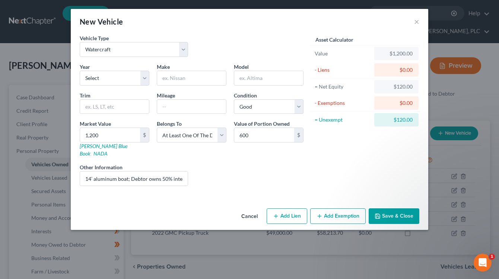
click at [392, 209] on button "Save & Close" at bounding box center [393, 216] width 51 height 16
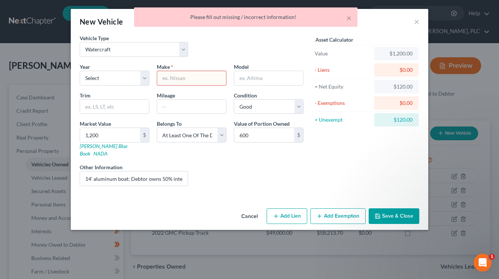
click at [176, 83] on input "text" at bounding box center [191, 78] width 69 height 14
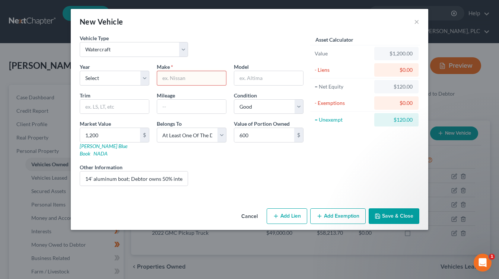
paste input "14’ aluminum boat"
type input "Aluminum boat"
click at [391, 208] on button "Save & Close" at bounding box center [393, 216] width 51 height 16
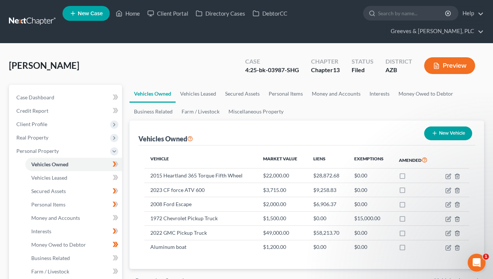
click at [77, 149] on span "Personal Property" at bounding box center [66, 150] width 112 height 13
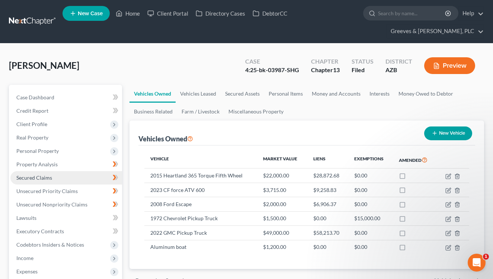
click at [78, 178] on link "Secured Claims" at bounding box center [66, 177] width 112 height 13
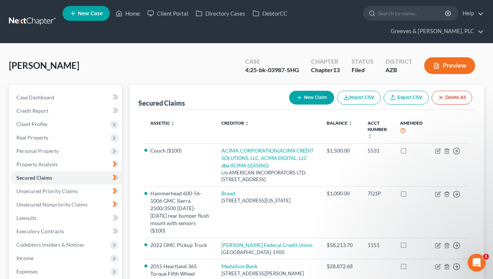
click at [121, 58] on div "Engelenburg, Walter Upgraded Case 4:25-bk-03987-SHG Chapter Chapter 13 Status F…" at bounding box center [246, 68] width 475 height 32
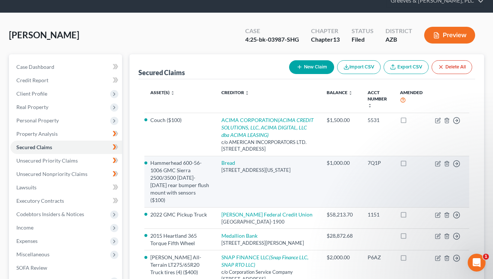
scroll to position [30, 0]
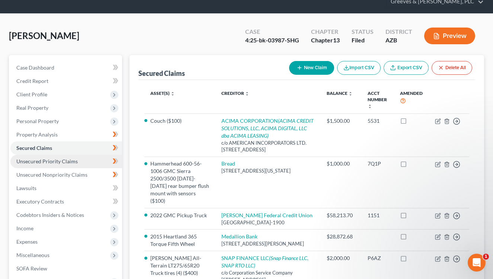
click at [66, 163] on span "Unsecured Priority Claims" at bounding box center [46, 161] width 61 height 6
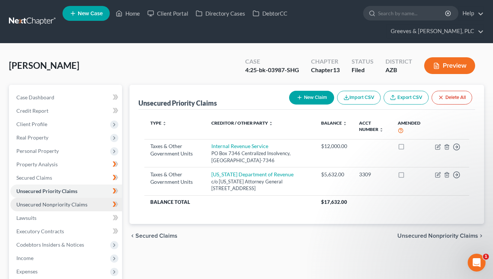
click at [78, 205] on span "Unsecured Nonpriority Claims" at bounding box center [51, 204] width 71 height 6
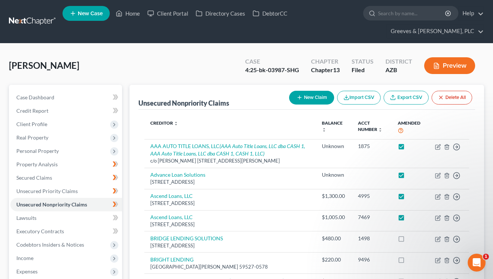
click at [117, 63] on div "Engelenburg, Walter Upgraded Case 4:25-bk-03987-SHG Chapter Chapter 13 Status F…" at bounding box center [246, 68] width 475 height 32
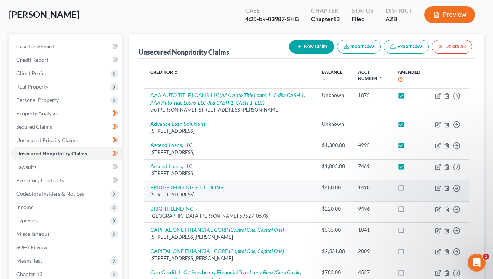
scroll to position [45, 0]
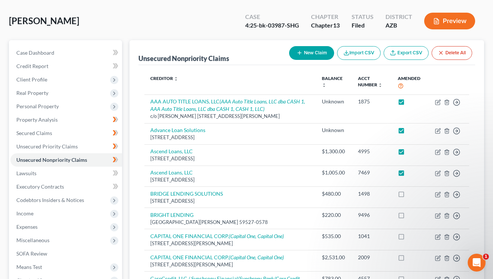
click at [272, 83] on th "Creditor expand_more expand_less unfold_more" at bounding box center [229, 82] width 171 height 23
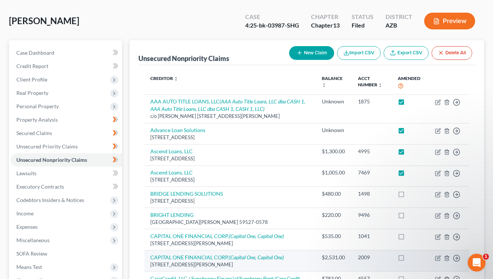
scroll to position [289, 0]
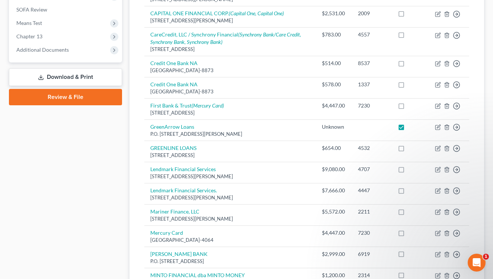
click at [74, 79] on link "Download & Print" at bounding box center [65, 76] width 113 height 17
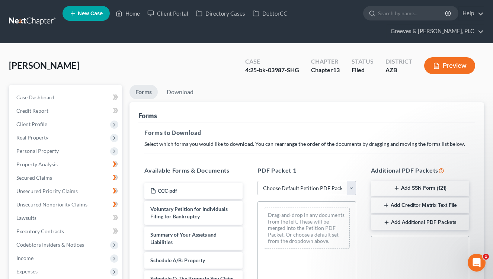
drag, startPoint x: 295, startPoint y: 114, endPoint x: 241, endPoint y: 157, distance: 69.5
click at [287, 116] on div "Forms" at bounding box center [306, 112] width 337 height 20
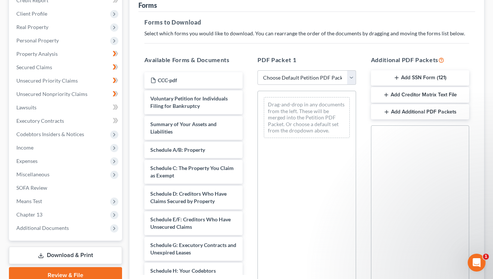
scroll to position [134, 0]
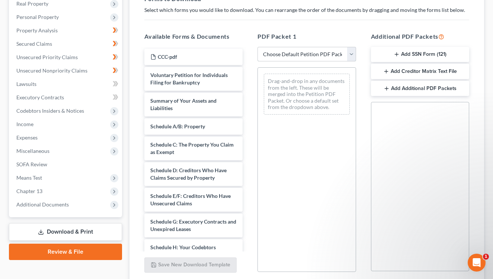
click at [350, 52] on select "Choose Default Petition PDF Packet Complete Bankruptcy Petition (all forms and …" at bounding box center [307, 54] width 98 height 15
select select "2"
click at [258, 47] on select "Choose Default Petition PDF Packet Complete Bankruptcy Petition (all forms and …" at bounding box center [307, 54] width 98 height 15
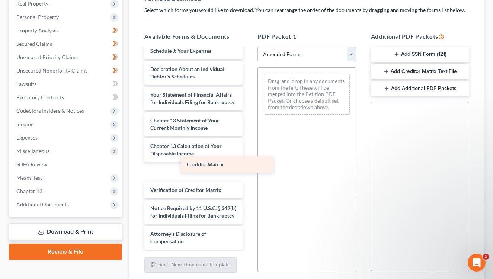
scroll to position [211, 0]
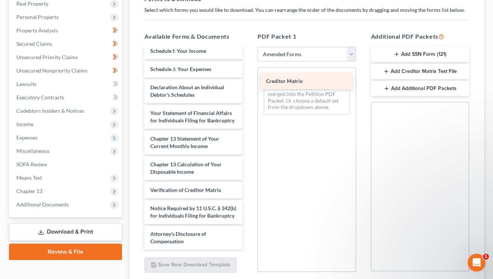
drag, startPoint x: 192, startPoint y: 166, endPoint x: 307, endPoint y: 81, distance: 142.4
click at [249, 81] on div "Creditor Matrix Voluntary Petition for Individuals Filing for Bankruptcy Summar…" at bounding box center [193, 50] width 110 height 397
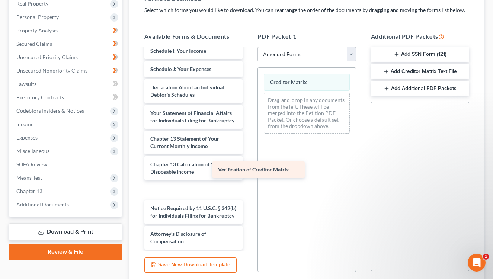
scroll to position [193, 0]
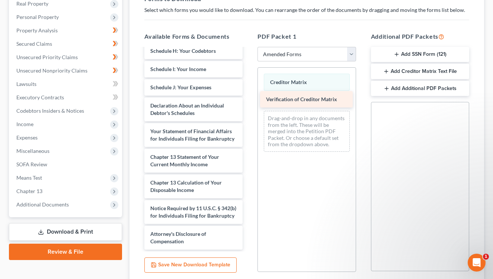
drag, startPoint x: 196, startPoint y: 184, endPoint x: 312, endPoint y: 99, distance: 143.5
click at [249, 99] on div "Verification of Creditor Matrix Voluntary Petition for Individuals Filing for B…" at bounding box center [193, 59] width 110 height 379
click at [438, 71] on button "Add Creditor Matrix Text File" at bounding box center [420, 72] width 98 height 16
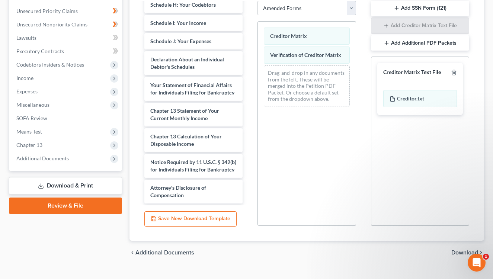
scroll to position [194, 0]
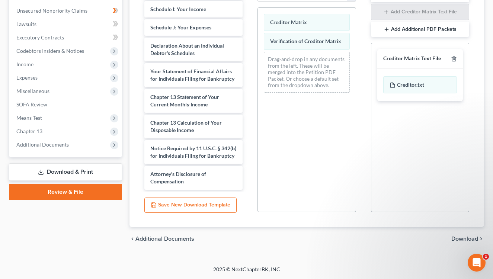
click at [456, 237] on span "Download" at bounding box center [464, 239] width 27 height 6
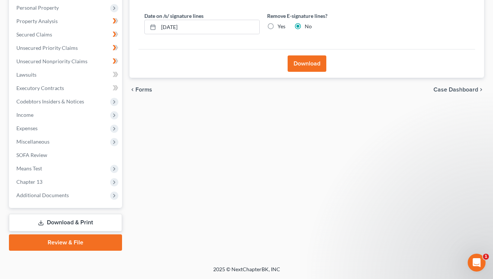
scroll to position [143, 0]
click at [174, 32] on input "09/13/2025" at bounding box center [209, 27] width 101 height 14
type input "09/14/2025"
click at [304, 64] on button "Download" at bounding box center [307, 63] width 39 height 16
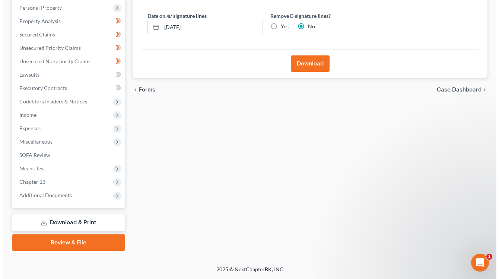
scroll to position [130, 0]
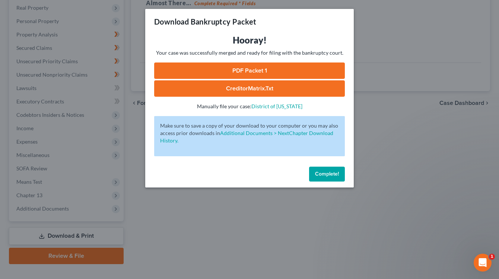
click at [239, 87] on link "CreditorMatrix.txt" at bounding box center [249, 88] width 191 height 16
click at [242, 73] on link "PDF Packet 1" at bounding box center [249, 71] width 191 height 16
drag, startPoint x: 323, startPoint y: 176, endPoint x: 293, endPoint y: 169, distance: 30.5
click at [322, 174] on span "Complete!" at bounding box center [327, 174] width 24 height 6
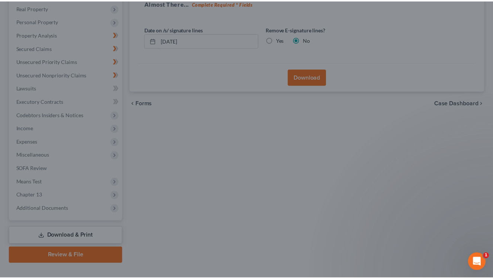
scroll to position [143, 0]
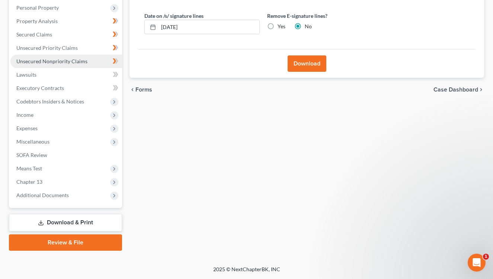
click at [71, 64] on span "Unsecured Nonpriority Claims" at bounding box center [51, 61] width 71 height 6
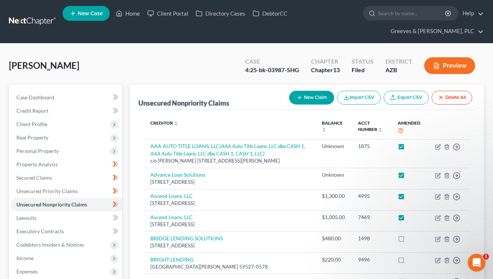
click at [218, 71] on div "Engelenburg, Walter Upgraded Case 4:25-bk-03987-SHG Chapter Chapter 13 Status F…" at bounding box center [246, 68] width 475 height 32
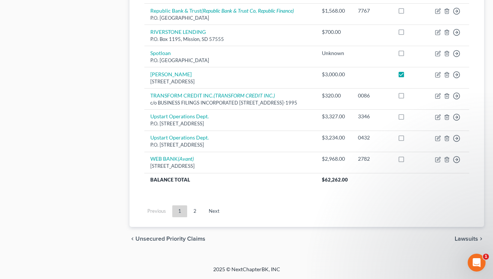
scroll to position [624, 0]
click at [196, 212] on link "2" at bounding box center [195, 211] width 15 height 12
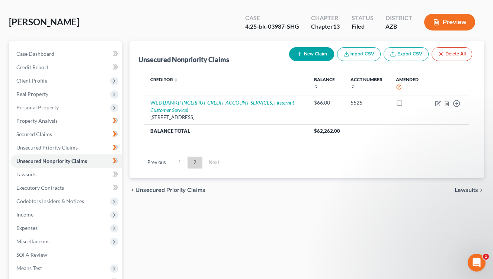
scroll to position [9, 0]
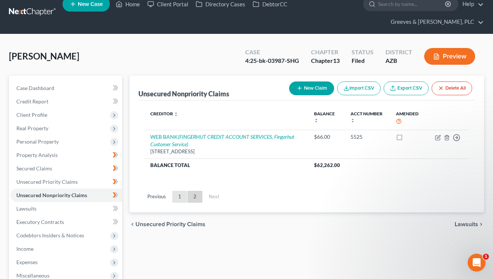
click at [182, 195] on link "1" at bounding box center [179, 197] width 15 height 12
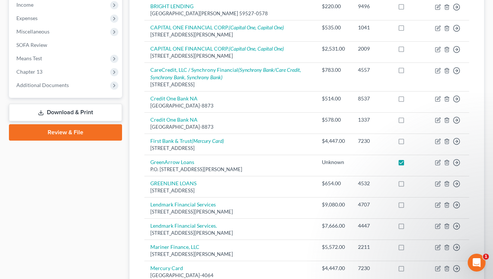
scroll to position [498, 0]
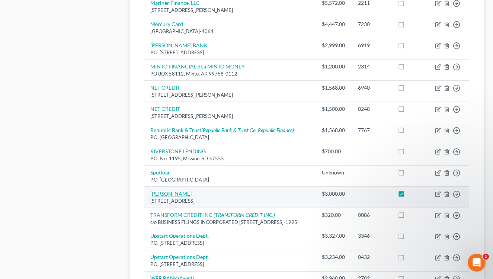
click at [173, 194] on link "Tom Dorgan" at bounding box center [170, 194] width 41 height 6
select select "3"
select select "10"
select select "0"
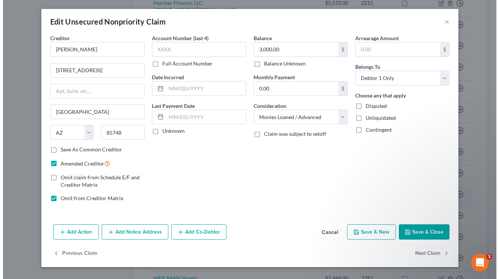
scroll to position [484, 0]
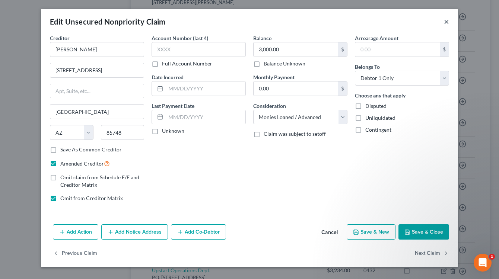
click at [445, 22] on button "×" at bounding box center [446, 21] width 5 height 9
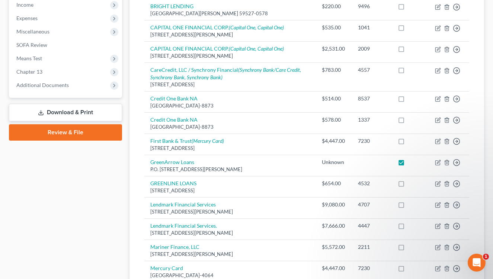
scroll to position [0, 0]
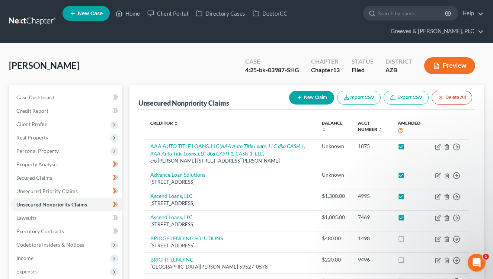
click at [277, 62] on div "Case" at bounding box center [272, 61] width 54 height 9
click at [212, 71] on div "Engelenburg, Walter Upgraded Case 4:25-bk-03987-SHG Chapter Chapter 13 Status F…" at bounding box center [246, 68] width 475 height 32
click at [97, 228] on link "Executory Contracts" at bounding box center [66, 231] width 112 height 13
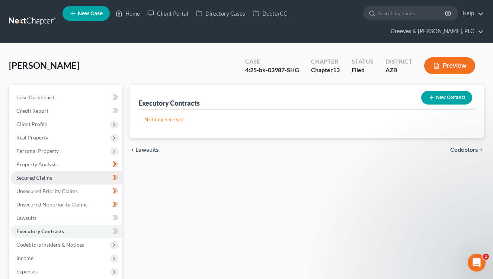
click at [74, 179] on link "Secured Claims" at bounding box center [66, 177] width 112 height 13
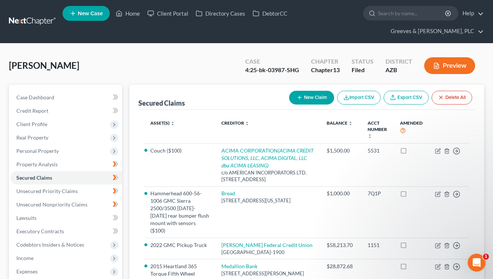
click at [225, 62] on div "Engelenburg, Walter Upgraded Case 4:25-bk-03987-SHG Chapter Chapter 13 Status F…" at bounding box center [246, 68] width 475 height 32
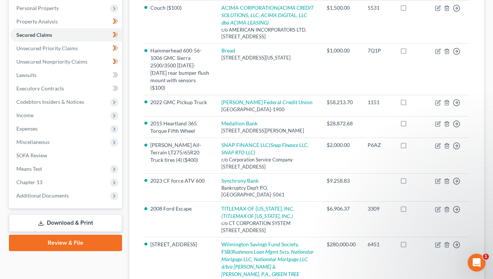
scroll to position [130, 0]
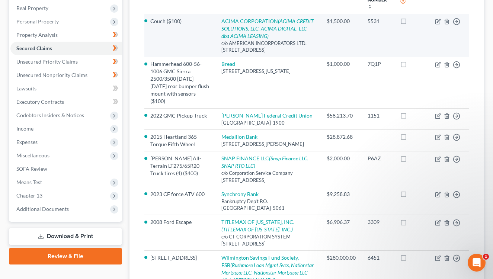
click at [410, 23] on label at bounding box center [410, 23] width 0 height 0
click at [413, 22] on input "checkbox" at bounding box center [415, 19] width 5 height 5
checkbox input "true"
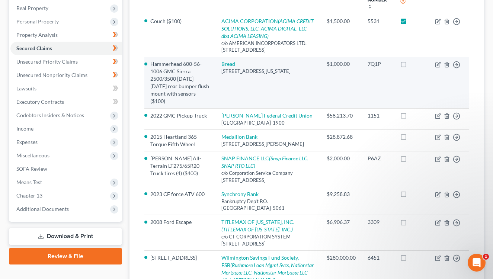
click at [410, 66] on label at bounding box center [410, 66] width 0 height 0
click at [413, 65] on input "checkbox" at bounding box center [415, 62] width 5 height 5
checkbox input "true"
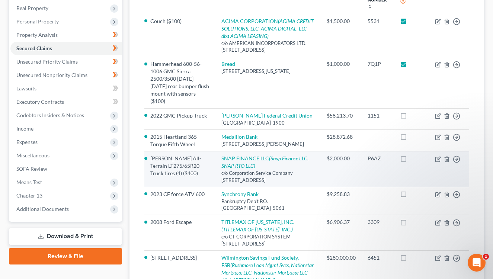
click at [410, 160] on label at bounding box center [410, 160] width 0 height 0
click at [413, 160] on input "checkbox" at bounding box center [415, 157] width 5 height 5
checkbox input "true"
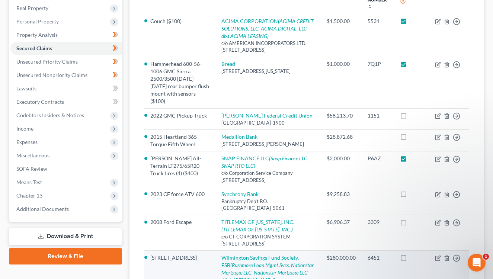
click at [410, 260] on label at bounding box center [410, 260] width 0 height 0
click at [413, 259] on input "checkbox" at bounding box center [415, 256] width 5 height 5
checkbox input "true"
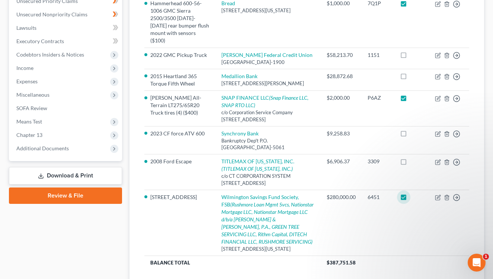
scroll to position [0, 0]
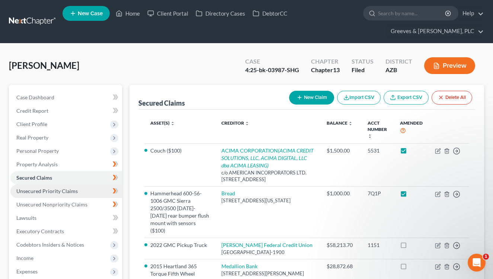
click at [61, 192] on span "Unsecured Priority Claims" at bounding box center [46, 191] width 61 height 6
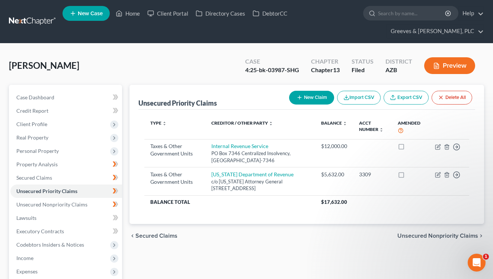
click at [207, 63] on div "Engelenburg, Walter Upgraded Case 4:25-bk-03987-SHG Chapter Chapter 13 Status F…" at bounding box center [246, 68] width 475 height 32
click at [100, 206] on link "Unsecured Nonpriority Claims" at bounding box center [66, 204] width 112 height 13
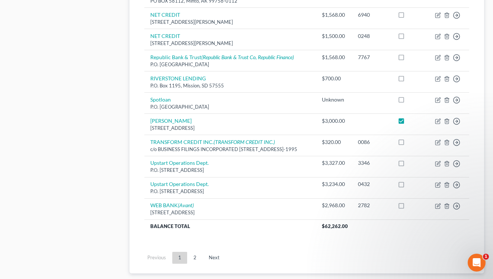
scroll to position [576, 0]
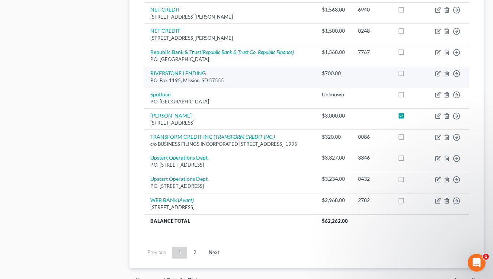
click at [268, 81] on div "P.O. Box 1195, Mission, SD 57555" at bounding box center [229, 80] width 159 height 7
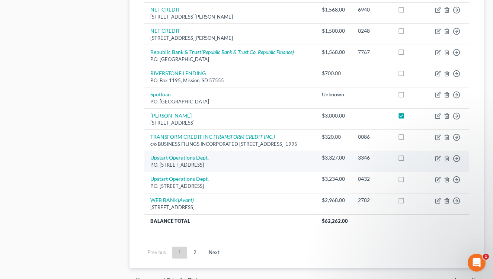
click at [273, 169] on div "P.O. Box 1503, San Carlos, CA 94070-7503" at bounding box center [229, 165] width 159 height 7
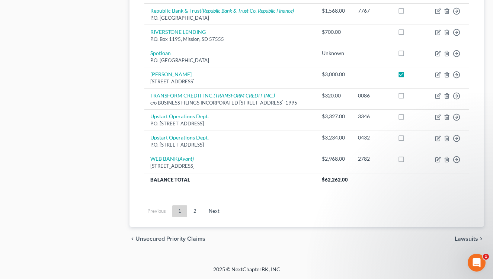
scroll to position [624, 0]
click at [195, 212] on link "2" at bounding box center [195, 211] width 15 height 12
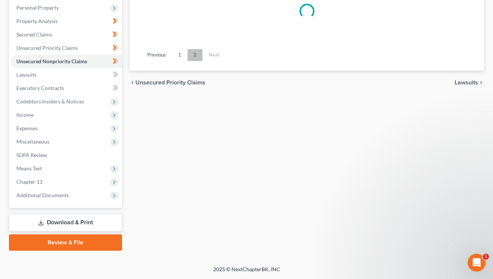
scroll to position [143, 0]
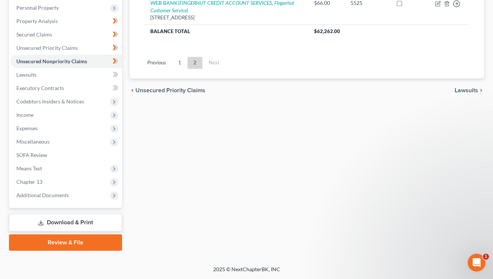
click at [280, 218] on div "Unsecured Nonpriority Claims New Claim Import CSV Export CSV Delete All Credito…" at bounding box center [307, 96] width 362 height 309
click at [104, 223] on link "Download & Print" at bounding box center [65, 222] width 113 height 17
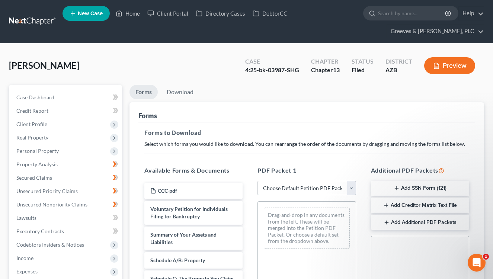
click at [352, 192] on select "Choose Default Petition PDF Packet Complete Bankruptcy Petition (all forms and …" at bounding box center [307, 188] width 98 height 15
select select "2"
click at [258, 181] on select "Choose Default Petition PDF Packet Complete Bankruptcy Petition (all forms and …" at bounding box center [307, 188] width 98 height 15
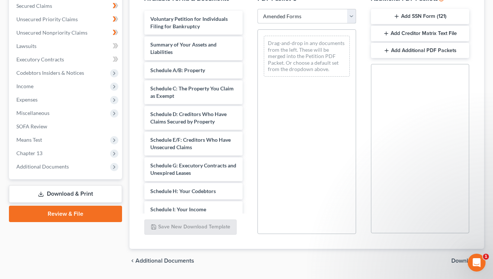
scroll to position [169, 0]
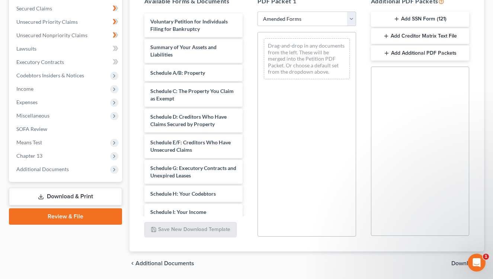
click at [241, 120] on div "Voluntary Petition for Individuals Filing for Bankruptcy Summary of Your Assets…" at bounding box center [193, 221] width 110 height 416
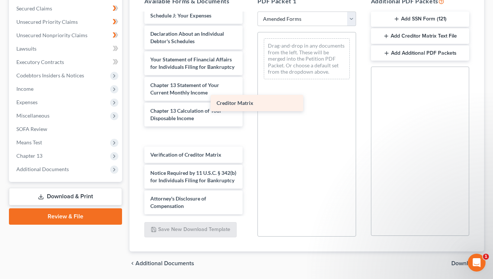
scroll to position [211, 0]
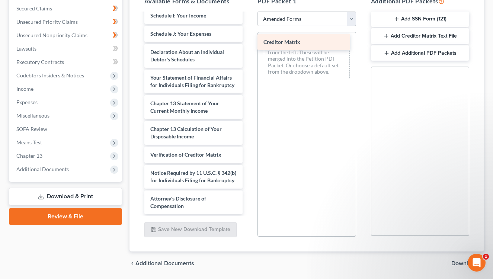
drag, startPoint x: 182, startPoint y: 134, endPoint x: 295, endPoint y: 47, distance: 142.8
click at [249, 47] on div "Creditor Matrix Voluntary Petition for Individuals Filing for Bankruptcy Summar…" at bounding box center [193, 15] width 110 height 397
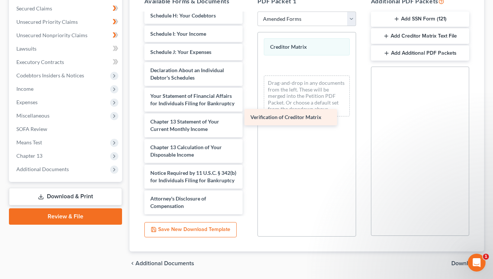
scroll to position [193, 0]
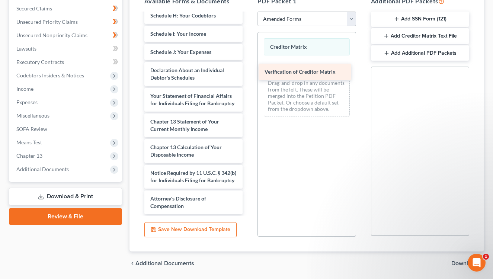
drag, startPoint x: 176, startPoint y: 151, endPoint x: 290, endPoint y: 76, distance: 137.0
click at [249, 76] on div "Verification of Creditor Matrix Voluntary Petition for Individuals Filing for B…" at bounding box center [193, 24] width 110 height 379
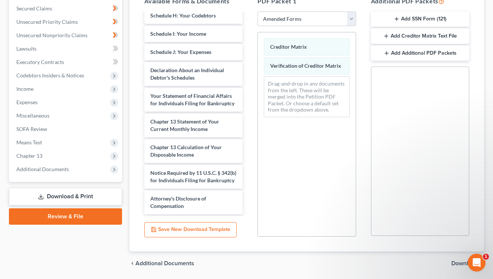
click at [419, 38] on button "Add Creditor Matrix Text File" at bounding box center [420, 36] width 98 height 16
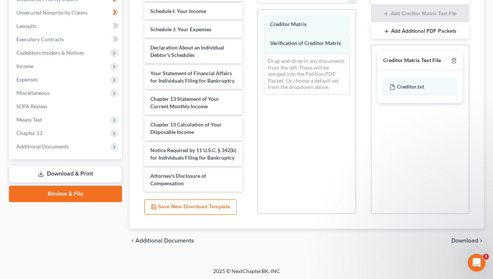
scroll to position [194, 0]
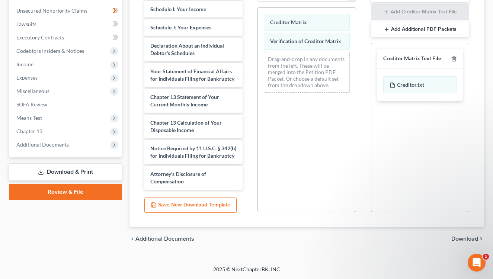
click at [462, 239] on span "Download" at bounding box center [464, 239] width 27 height 6
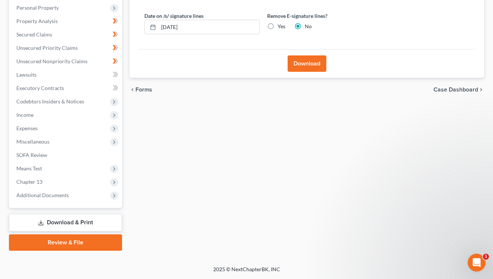
scroll to position [143, 0]
click at [172, 32] on input "09/13/2025" at bounding box center [209, 27] width 101 height 14
type input "09/14/2025"
click at [298, 65] on button "Download" at bounding box center [307, 63] width 39 height 16
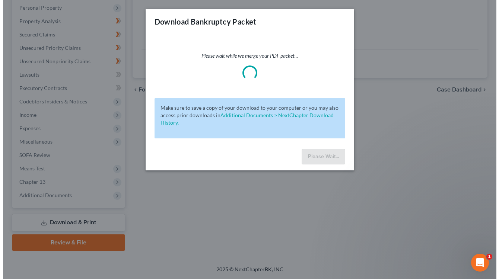
scroll to position [130, 0]
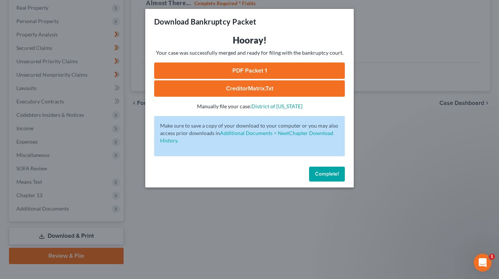
click at [251, 65] on link "PDF Packet 1" at bounding box center [249, 71] width 191 height 16
click at [276, 82] on link "CreditorMatrix.txt" at bounding box center [249, 88] width 191 height 16
drag, startPoint x: 313, startPoint y: 169, endPoint x: 283, endPoint y: 173, distance: 30.1
click at [314, 171] on button "Complete!" at bounding box center [327, 174] width 36 height 15
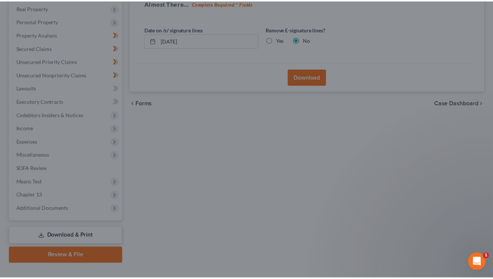
scroll to position [143, 0]
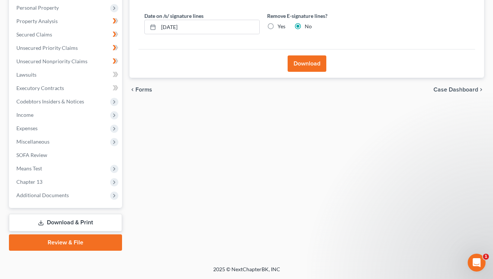
click at [214, 176] on div "Forms Download Forms Forms to Download Select which forms you would like to dow…" at bounding box center [307, 96] width 362 height 309
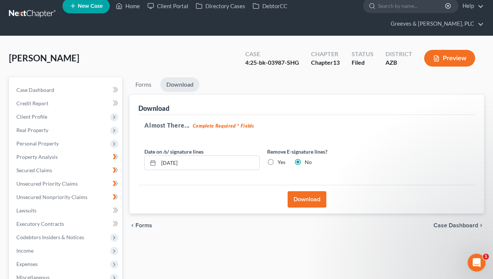
scroll to position [0, 0]
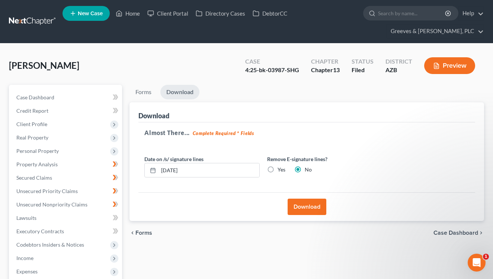
click at [301, 84] on div "Engelenburg, Walter Upgraded Case 4:25-bk-03987-SHG Chapter Chapter 13 Status F…" at bounding box center [246, 68] width 475 height 32
